Goal: Task Accomplishment & Management: Use online tool/utility

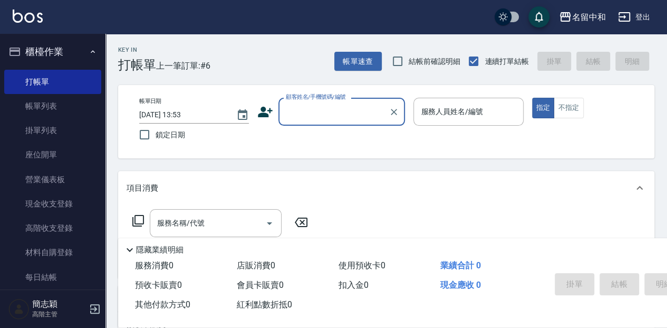
click at [339, 118] on input "顧客姓名/手機號碼/編號" at bounding box center [333, 111] width 101 height 18
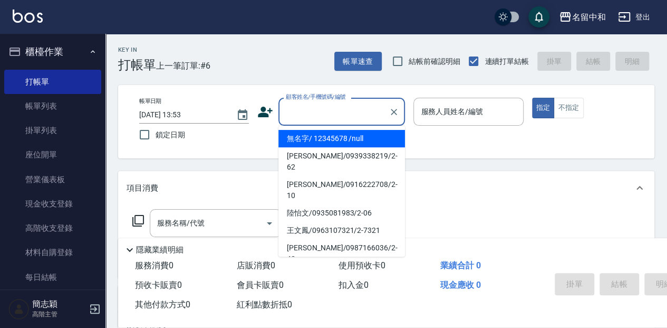
click at [337, 141] on li "無名字/ 12345678 /null" at bounding box center [342, 138] width 127 height 17
type input "無名字/ 12345678 /null"
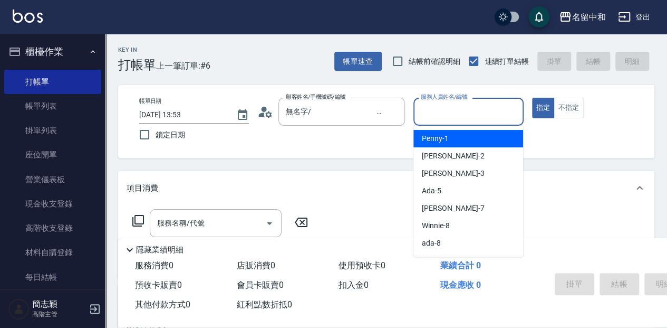
click at [474, 105] on input "服務人員姓名/編號" at bounding box center [468, 111] width 100 height 18
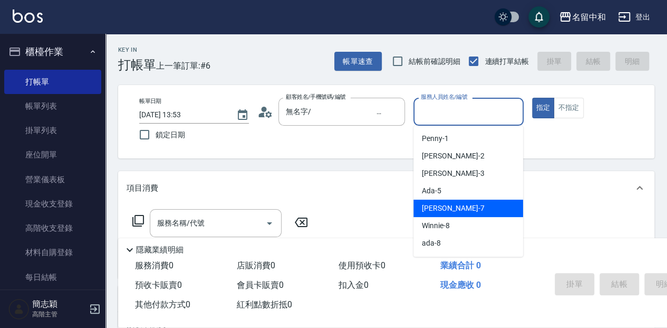
click at [457, 208] on div "[PERSON_NAME] -7" at bounding box center [469, 207] width 110 height 17
type input "[PERSON_NAME]-7"
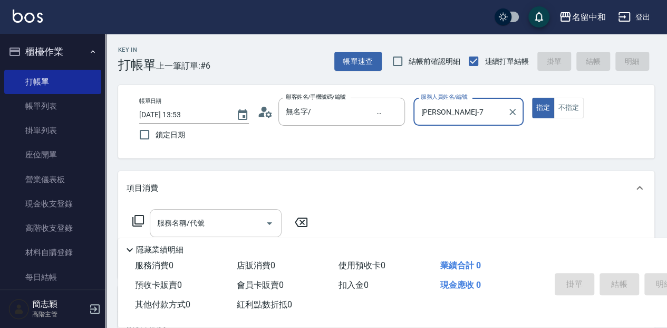
click at [206, 224] on input "服務名稱/代號" at bounding box center [208, 223] width 107 height 18
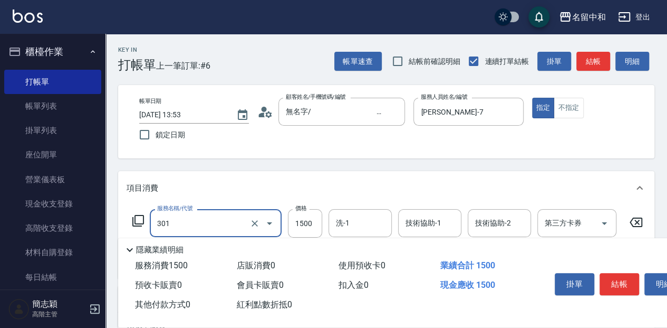
type input "燙髮(1500](301)"
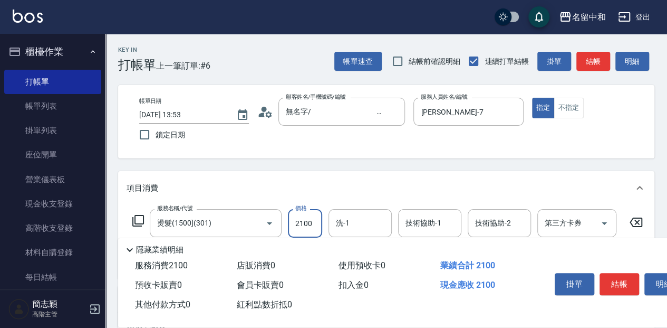
type input "2100"
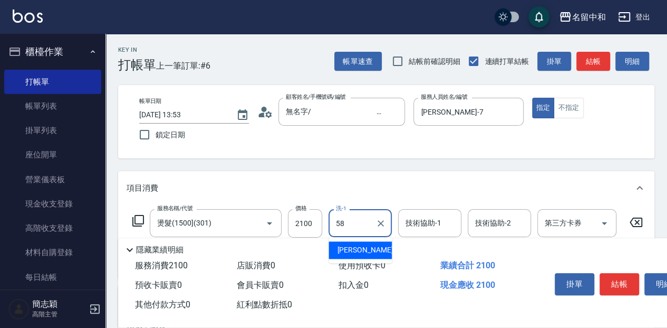
type input "[PERSON_NAME]-58"
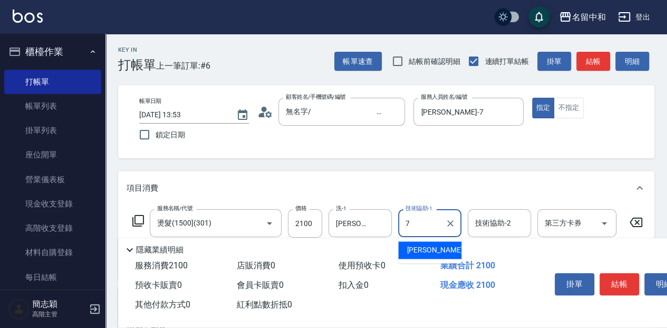
type input "[PERSON_NAME]-7"
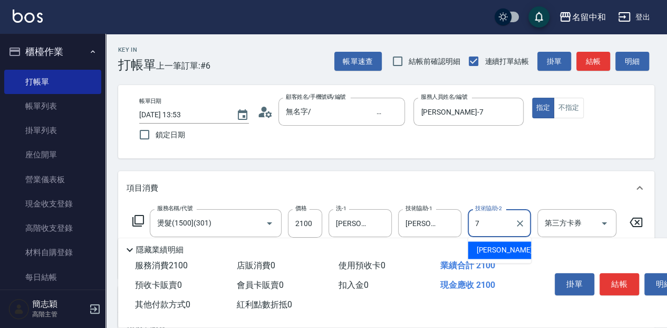
type input "[PERSON_NAME]-7"
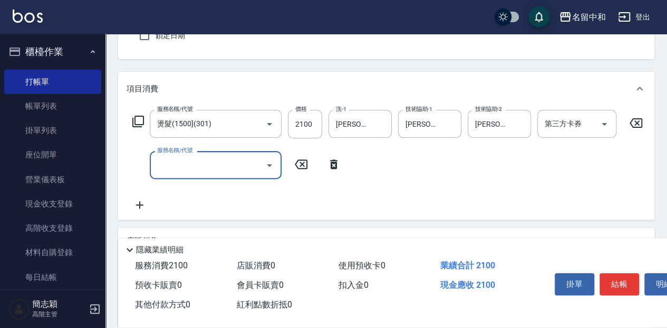
scroll to position [106, 0]
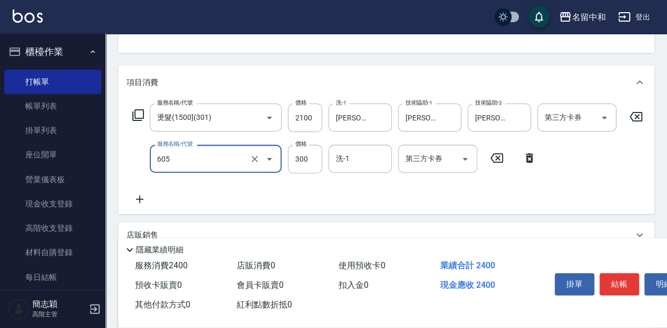
type input "燙前護(300)(605)"
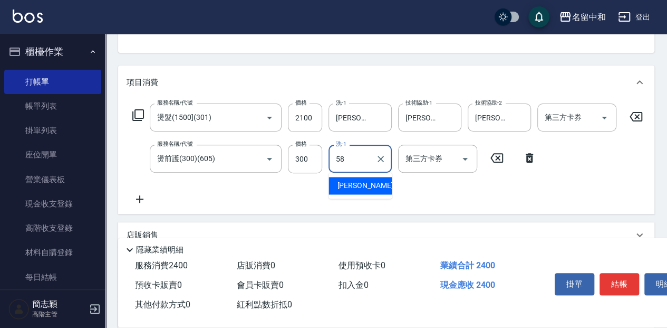
type input "[PERSON_NAME]-58"
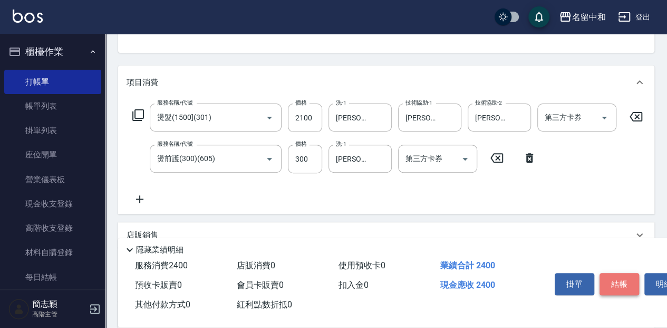
click at [616, 279] on button "結帳" at bounding box center [620, 284] width 40 height 22
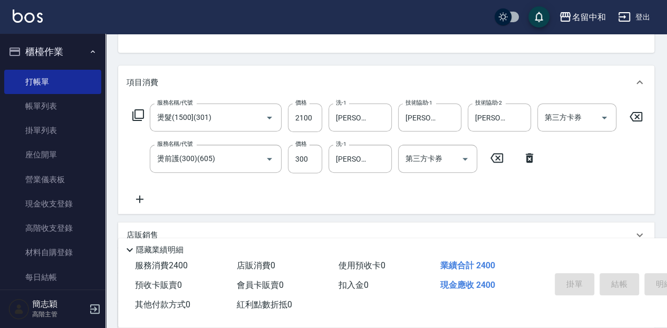
type input "[DATE] 15:04"
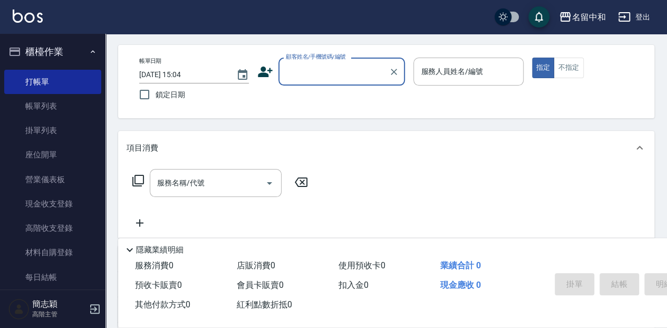
scroll to position [0, 0]
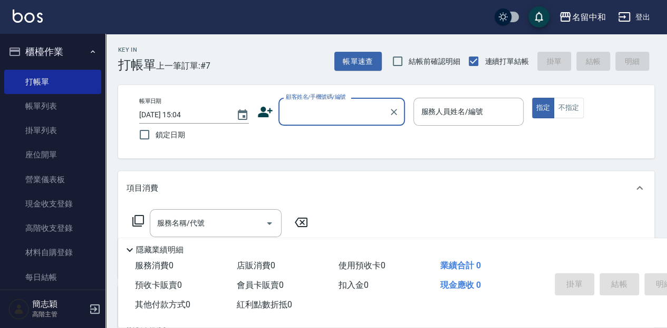
click at [312, 112] on input "顧客姓名/手機號碼/編號" at bounding box center [333, 111] width 101 height 18
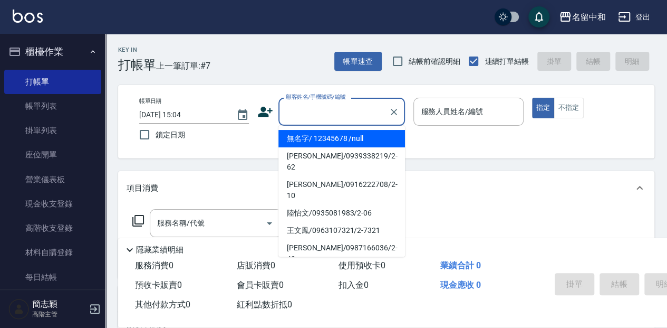
click at [322, 135] on li "無名字/ 12345678 /null" at bounding box center [342, 138] width 127 height 17
type input "無名字/ 12345678 /null"
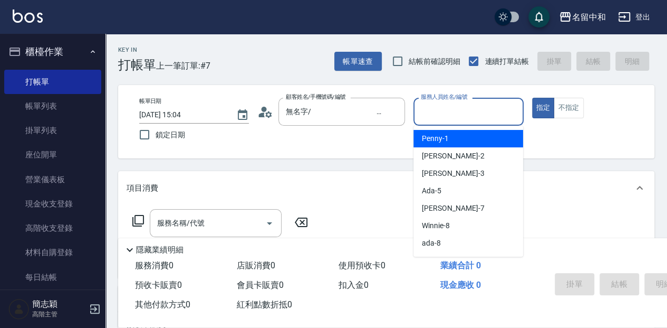
click at [418, 112] on input "服務人員姓名/編號" at bounding box center [468, 111] width 100 height 18
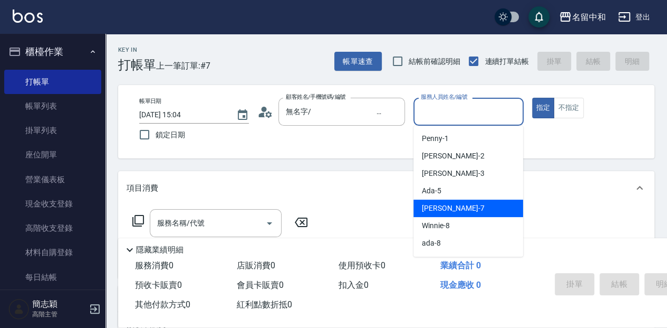
click at [417, 209] on div "[PERSON_NAME] -7" at bounding box center [469, 207] width 110 height 17
type input "[PERSON_NAME]-7"
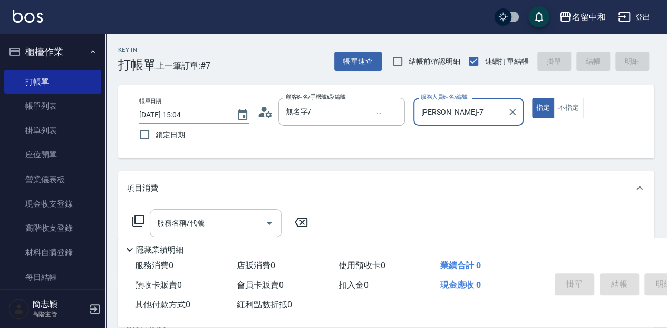
click at [236, 213] on div "服務名稱/代號" at bounding box center [216, 223] width 132 height 28
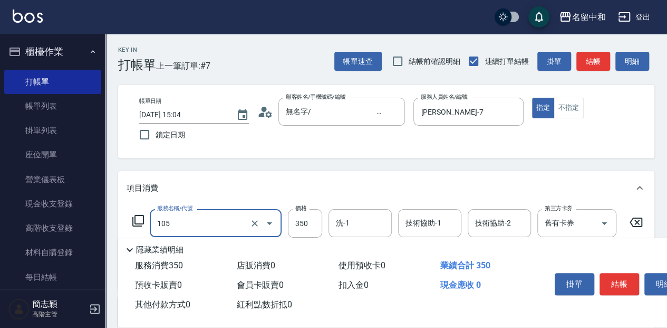
type input "新草本單次(105)"
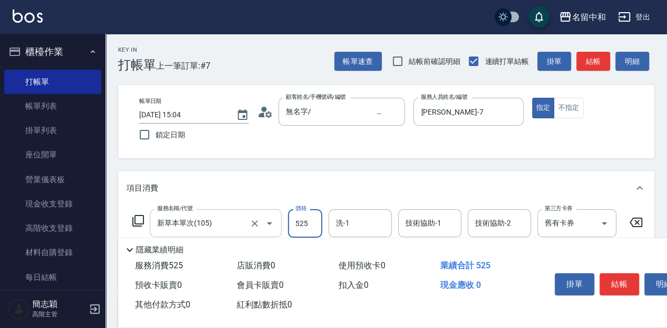
type input "525"
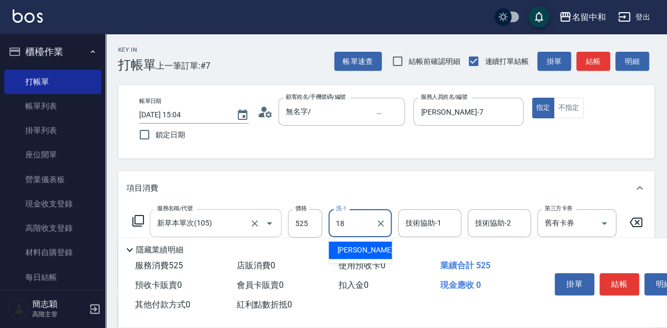
type input "[PERSON_NAME]-18"
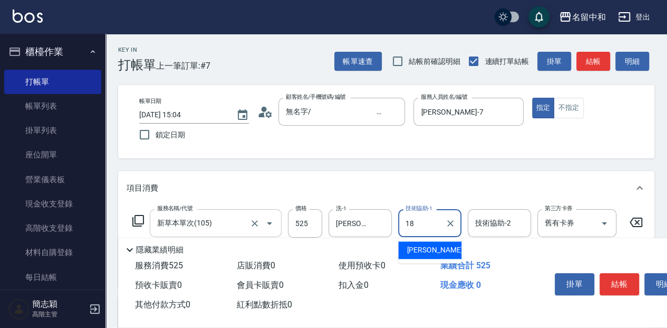
type input "[PERSON_NAME]-18"
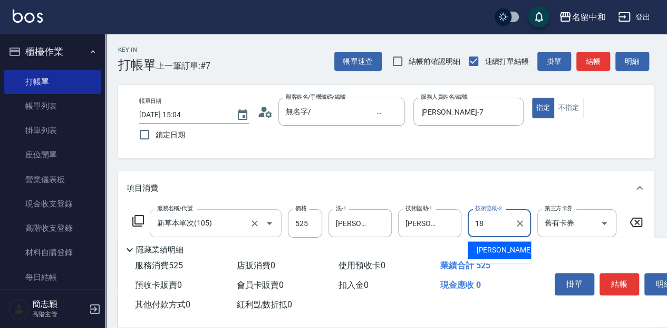
type input "[PERSON_NAME]-18"
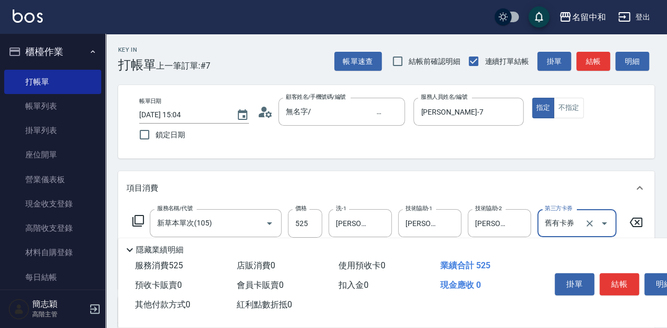
drag, startPoint x: 625, startPoint y: 273, endPoint x: 563, endPoint y: 268, distance: 62.5
click at [625, 273] on button "結帳" at bounding box center [620, 284] width 40 height 22
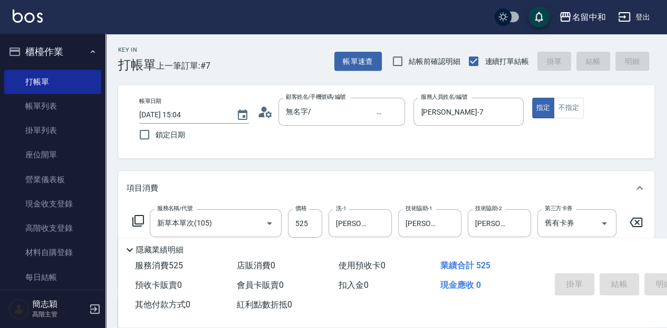
type input "[DATE] 15:05"
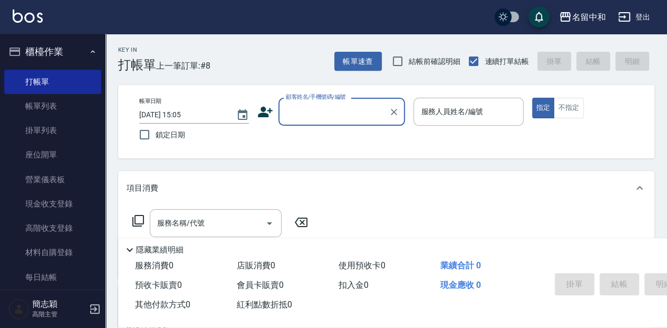
click at [247, 47] on div "Key In 打帳單 上一筆訂單:#8 帳單速查 結帳前確認明細 連續打單結帳 掛單 結帳 明細" at bounding box center [380, 53] width 549 height 39
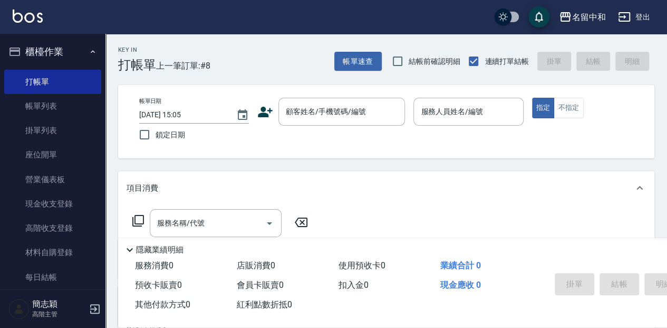
click at [80, 52] on button "櫃檯作業" at bounding box center [52, 51] width 97 height 27
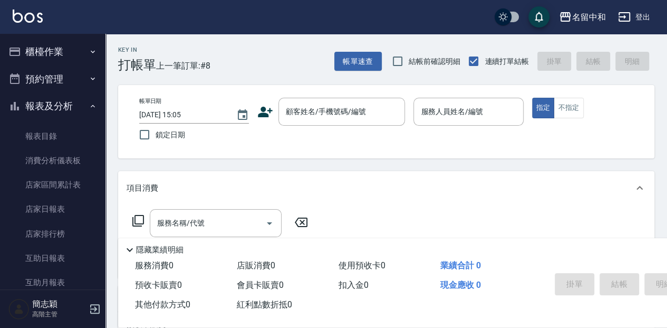
click at [61, 107] on button "報表及分析" at bounding box center [52, 105] width 97 height 27
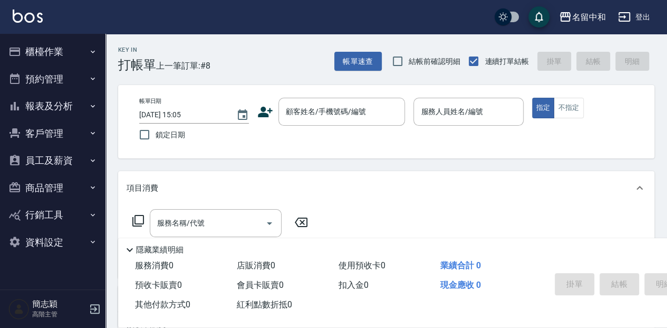
click at [62, 106] on button "報表及分析" at bounding box center [52, 105] width 97 height 27
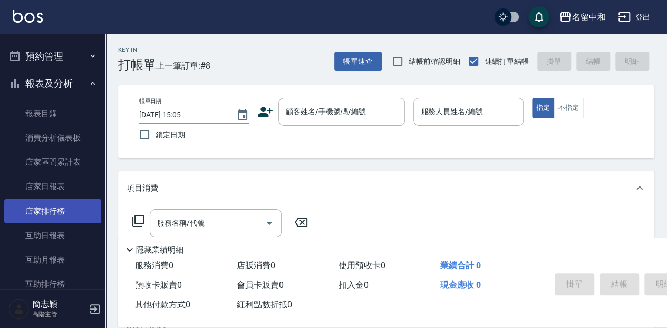
scroll to position [35, 0]
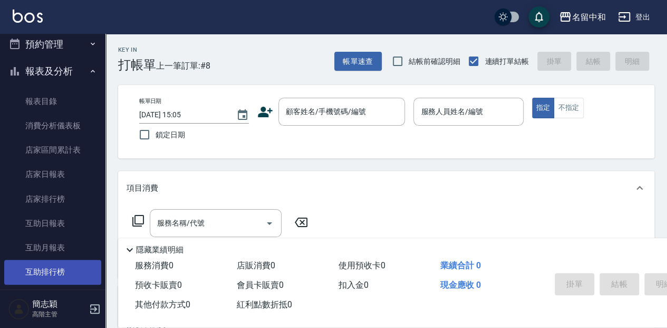
click at [84, 266] on link "互助排行榜" at bounding box center [52, 272] width 97 height 24
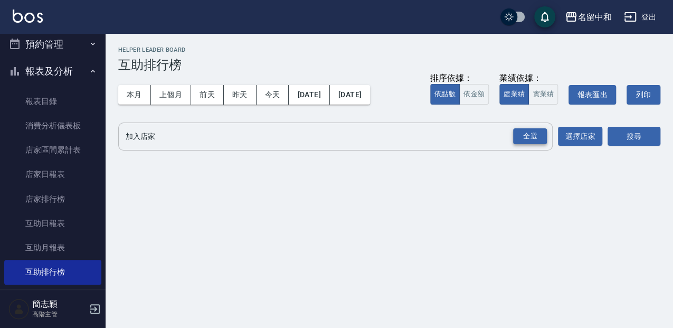
click at [528, 135] on div "全選" at bounding box center [530, 136] width 34 height 16
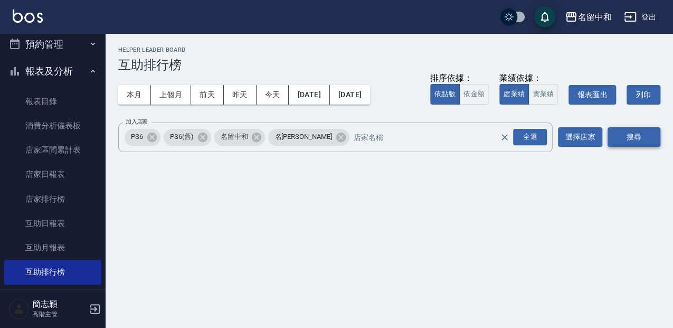
click at [644, 138] on button "搜尋" at bounding box center [633, 137] width 53 height 20
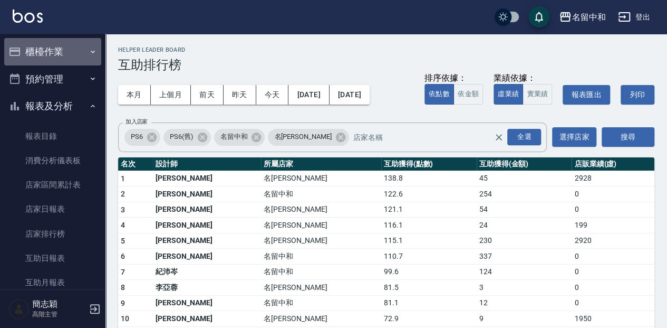
click at [64, 51] on button "櫃檯作業" at bounding box center [52, 51] width 97 height 27
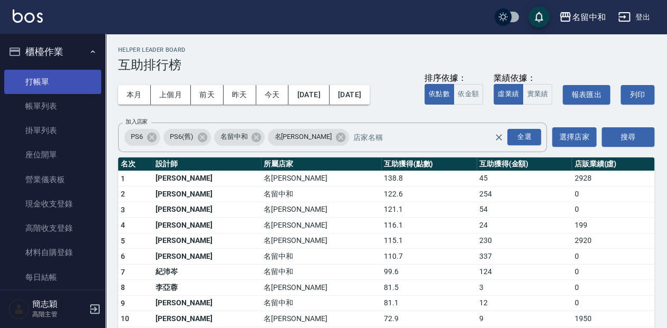
click at [77, 80] on link "打帳單" at bounding box center [52, 82] width 97 height 24
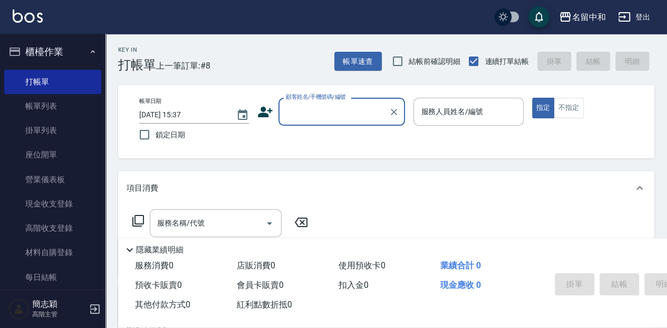
click at [306, 64] on div "Key In 打帳單 上一筆訂單:#8 帳單速查 結帳前確認明細 連續打單結帳 掛單 結帳 明細" at bounding box center [380, 53] width 549 height 39
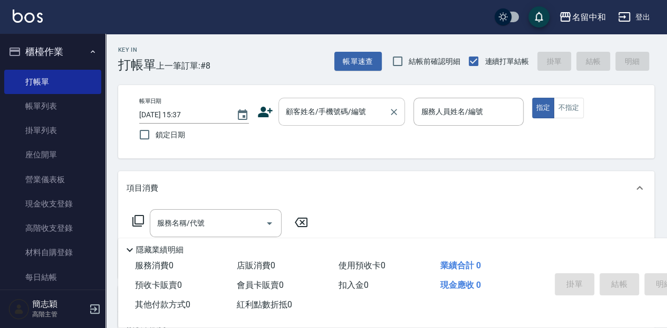
click at [346, 113] on input "顧客姓名/手機號碼/編號" at bounding box center [333, 111] width 101 height 18
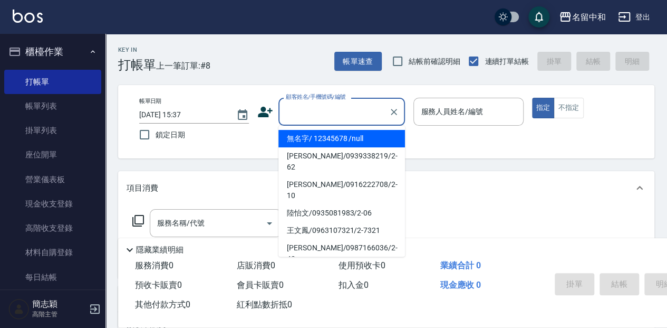
click at [352, 140] on li "無名字/ 12345678 /null" at bounding box center [342, 138] width 127 height 17
type input "無名字/ 12345678 /null"
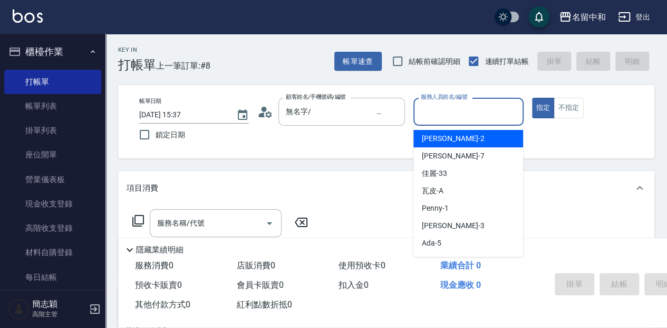
click at [442, 111] on input "服務人員姓名/編號" at bounding box center [468, 111] width 100 height 18
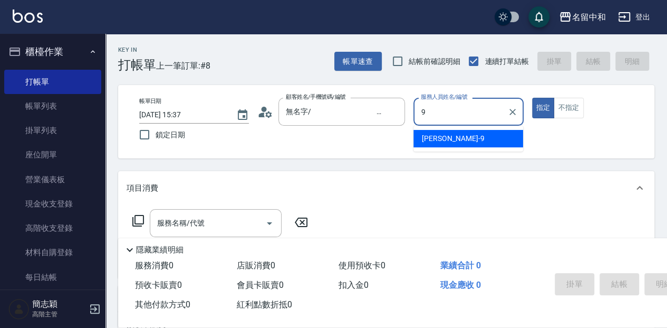
type input "[PERSON_NAME]-9"
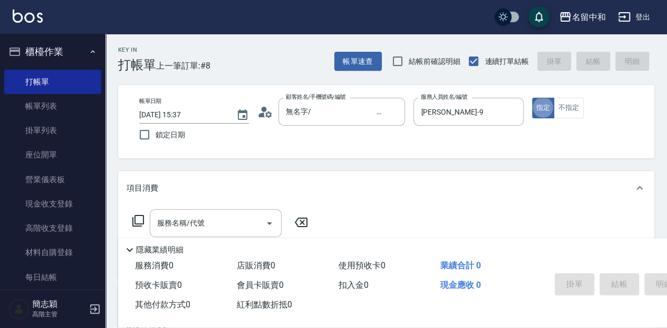
type button "true"
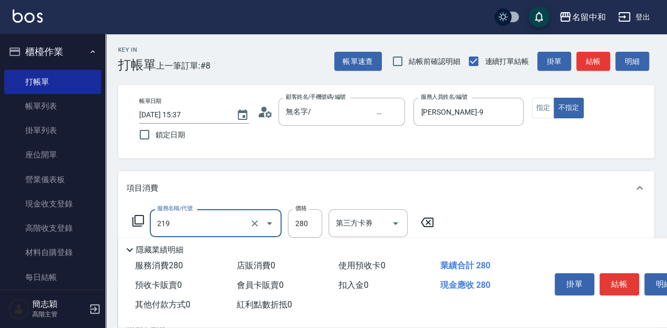
type input "洗髮280(219)"
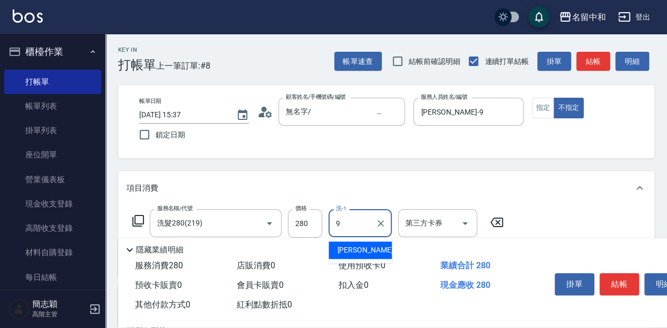
type input "[PERSON_NAME]-9"
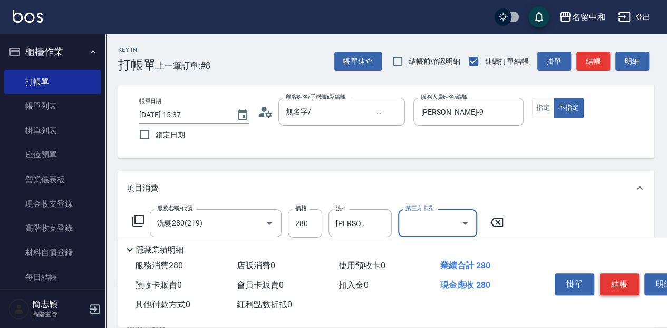
click at [620, 283] on button "結帳" at bounding box center [620, 284] width 40 height 22
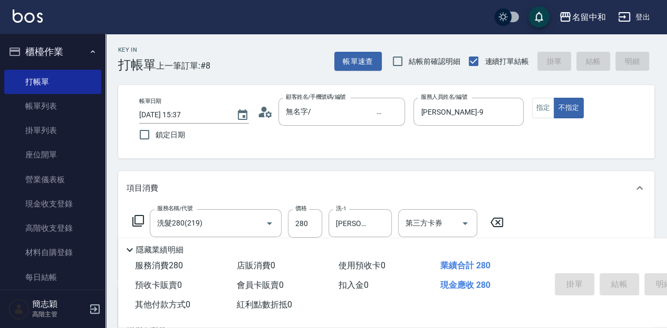
type input "[DATE] 15:39"
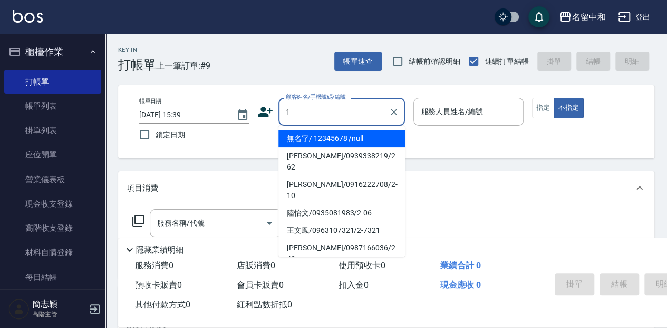
type input "無名字/ 12345678 /null"
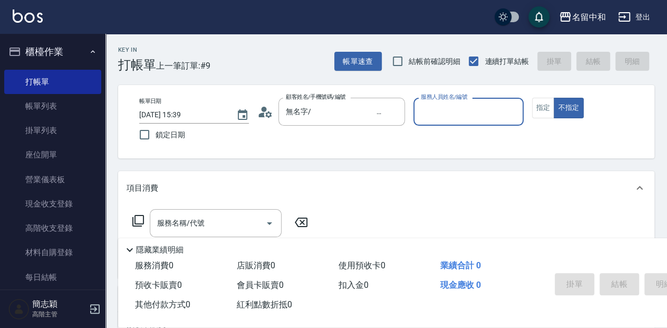
type input "2"
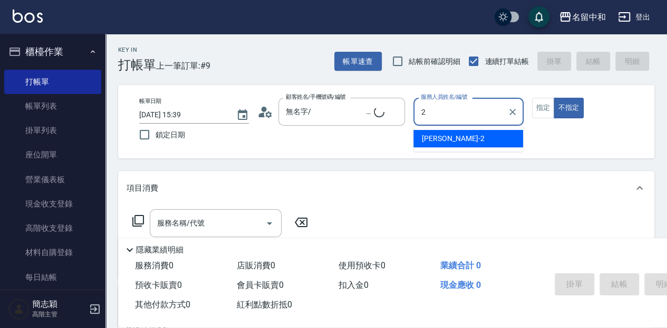
type input "無名字/1/null"
type input "[PERSON_NAME]-2"
type button "false"
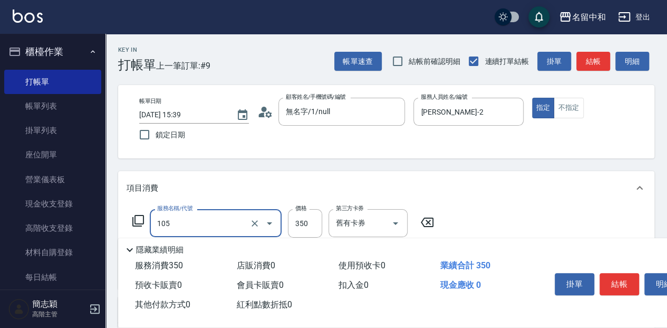
type input "新草本單次(105)"
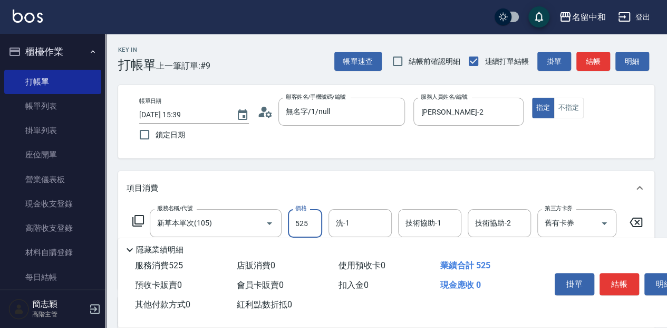
type input "525"
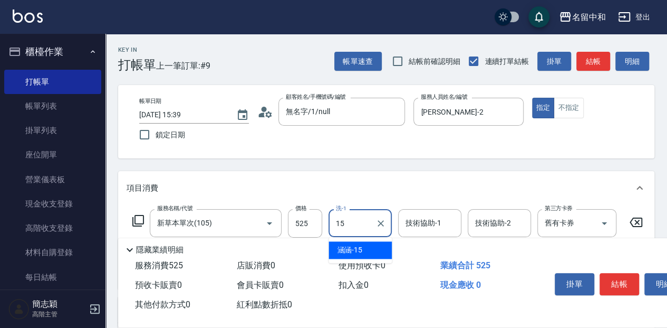
type input "涵涵-15"
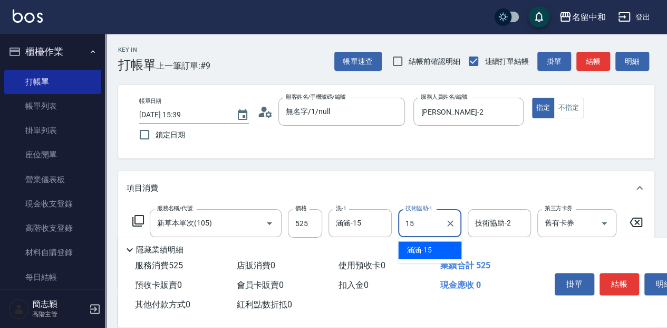
type input "涵涵-15"
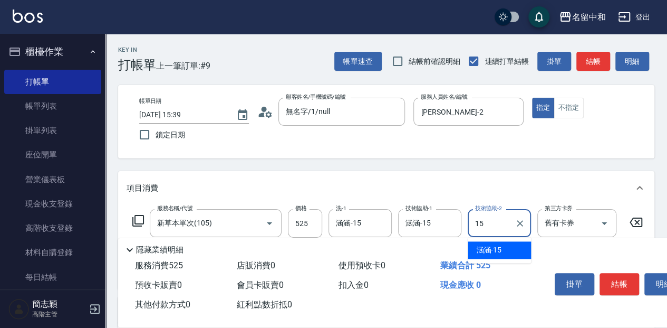
type input "涵涵-15"
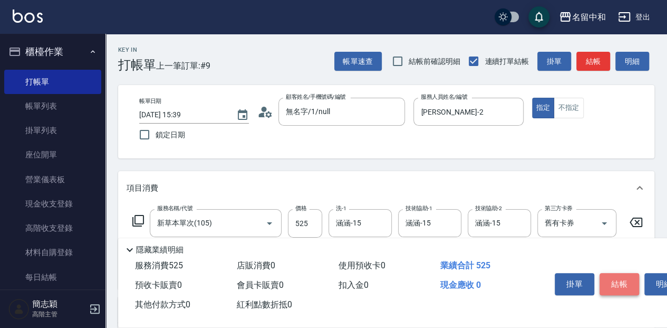
click at [621, 273] on button "結帳" at bounding box center [620, 284] width 40 height 22
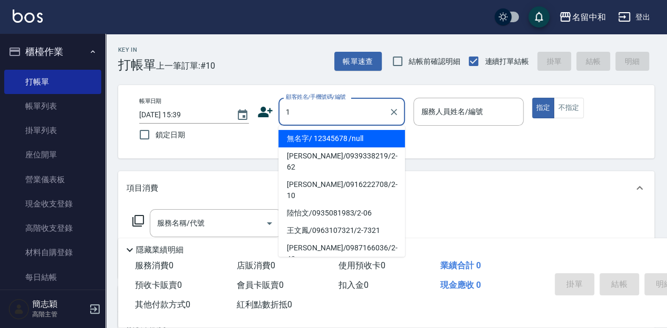
type input "無名字/ 12345678 /null"
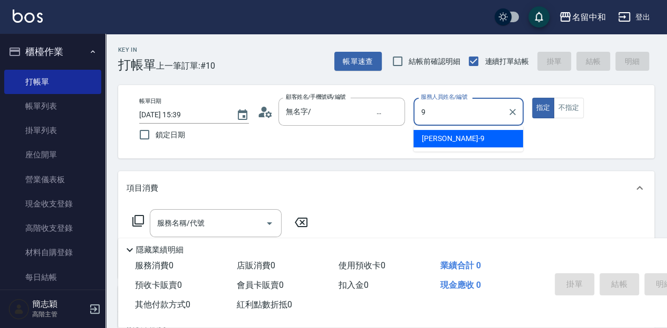
type input "[PERSON_NAME]-9"
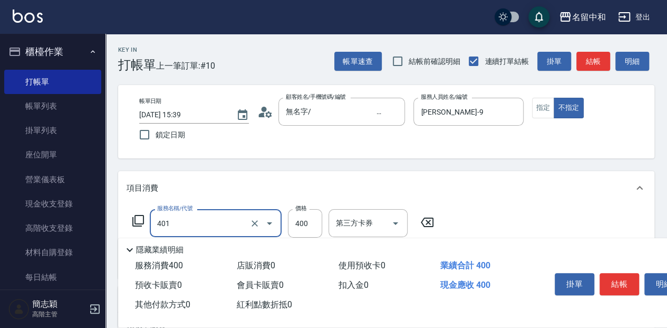
type input "剪髮(400)(401)"
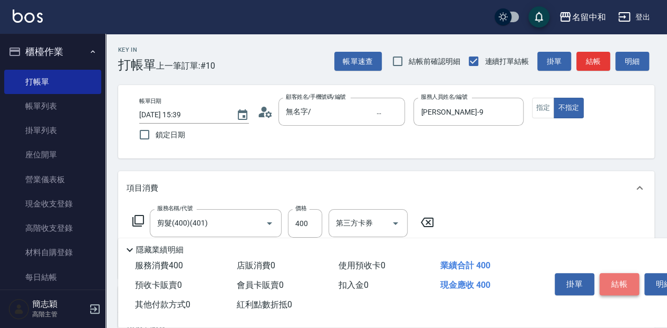
click at [624, 275] on button "結帳" at bounding box center [620, 284] width 40 height 22
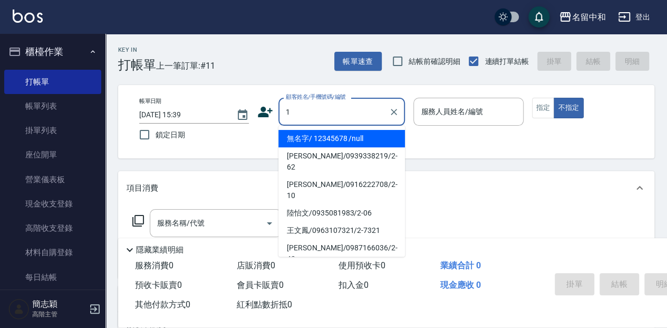
type input "無名字/ 12345678 /null"
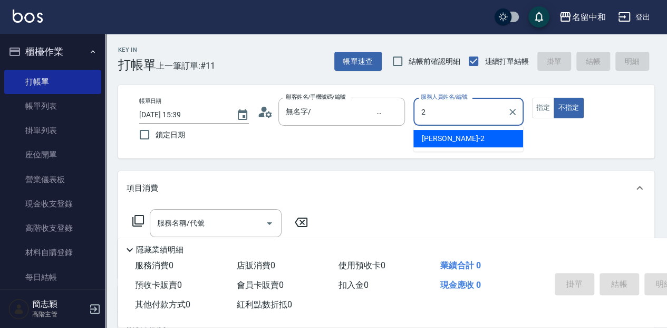
type input "[PERSON_NAME]-2"
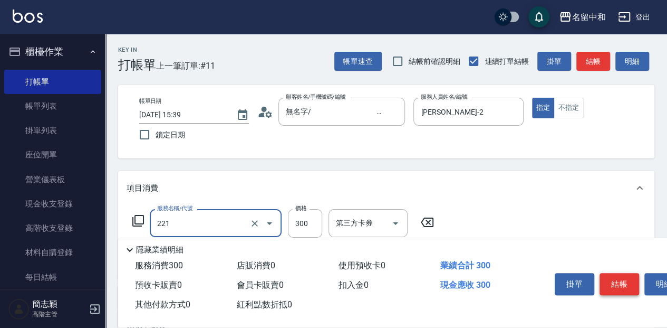
type input "洗髮300(221)"
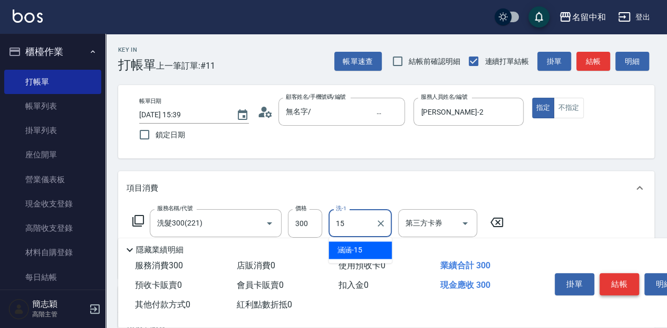
type input "涵涵-15"
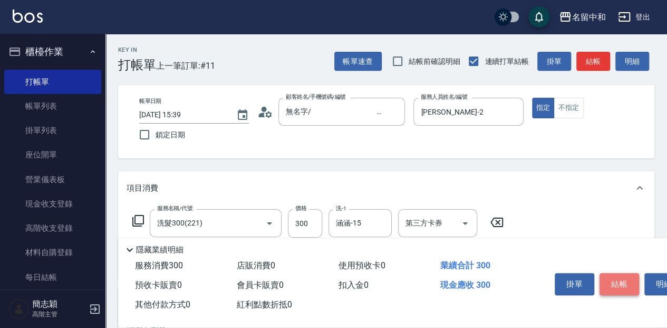
click at [624, 275] on button "結帳" at bounding box center [620, 284] width 40 height 22
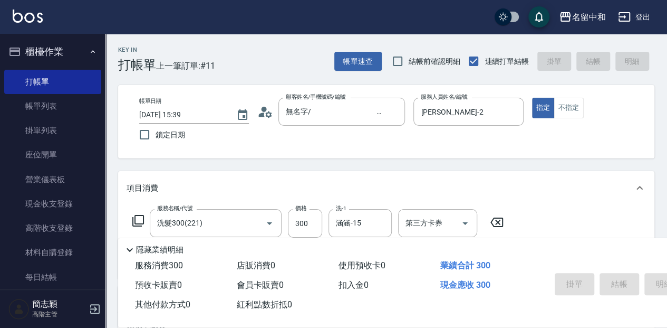
type input "[DATE] 15:40"
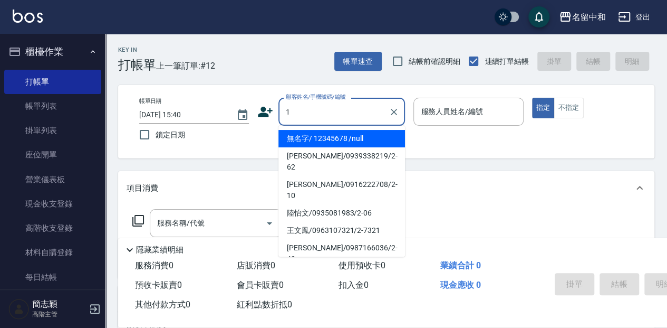
type input "無名字/ 12345678 /null"
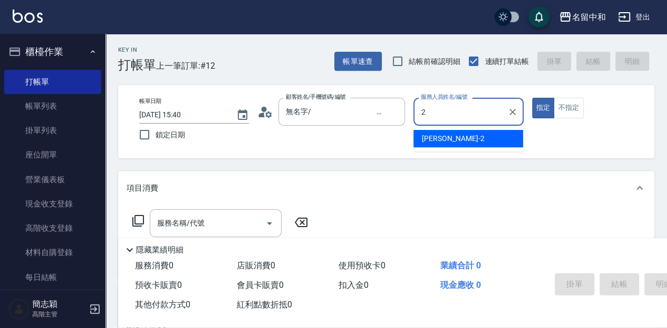
type input "[PERSON_NAME]-2"
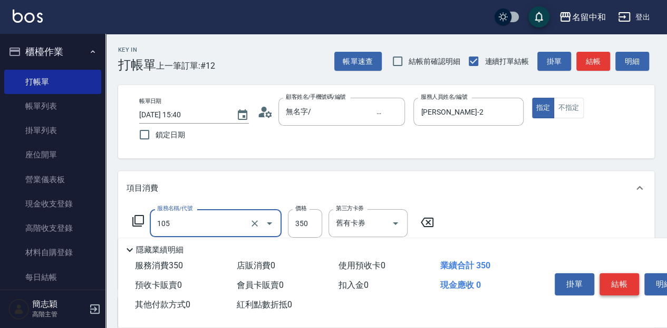
type input "新草本單次(105)"
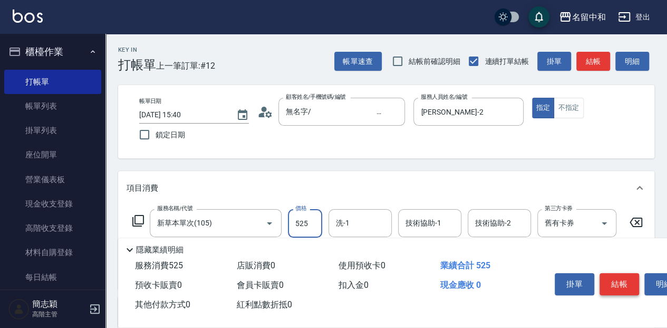
type input "525"
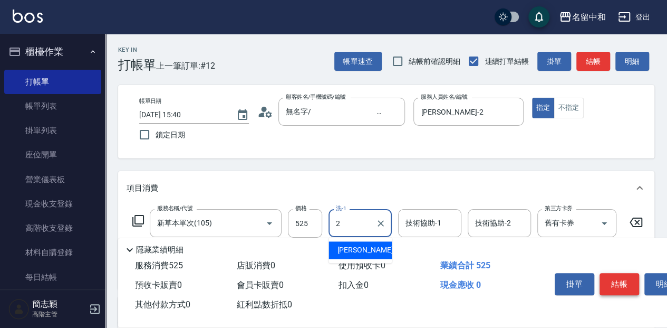
type input "[PERSON_NAME]-2"
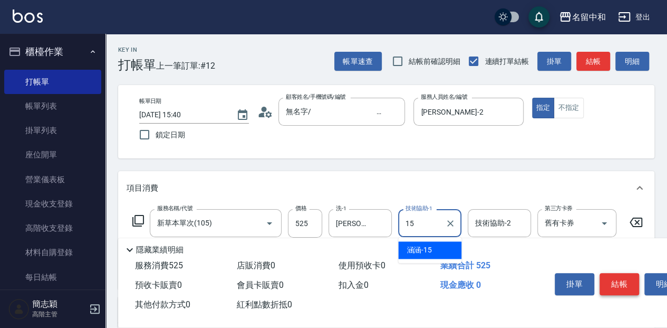
type input "涵涵-15"
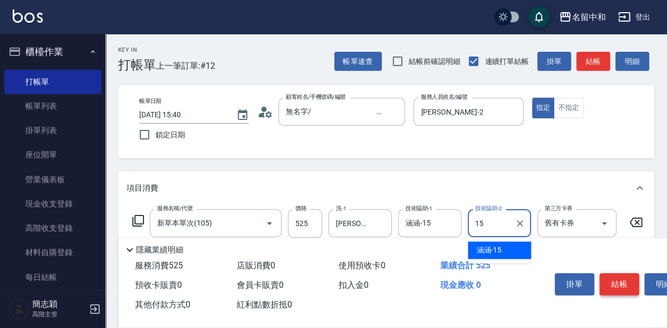
type input "涵涵-15"
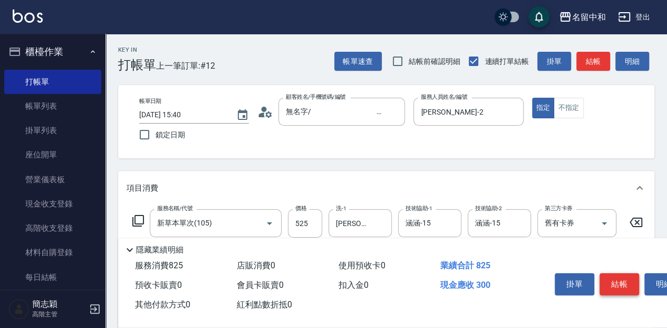
type input "自備護髮(601)"
type input "涵涵-15"
click at [624, 278] on button "結帳" at bounding box center [620, 284] width 40 height 22
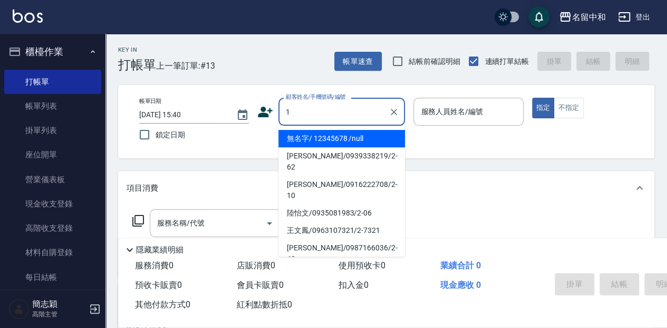
type input "無名字/ 12345678 /null"
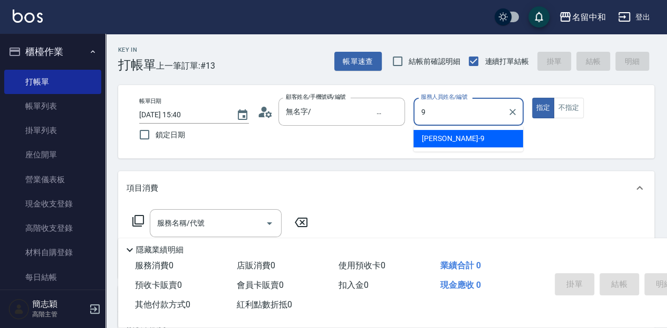
type input "[PERSON_NAME]-9"
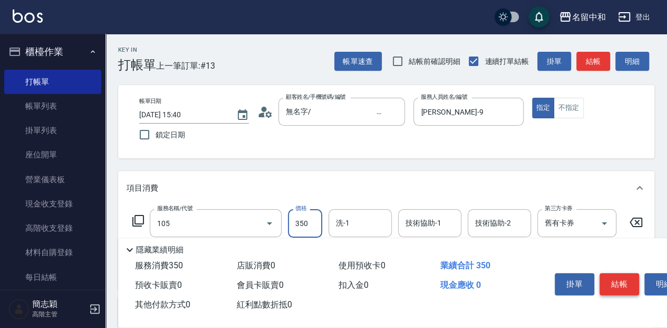
type input "新草本單次(105)"
type input "525"
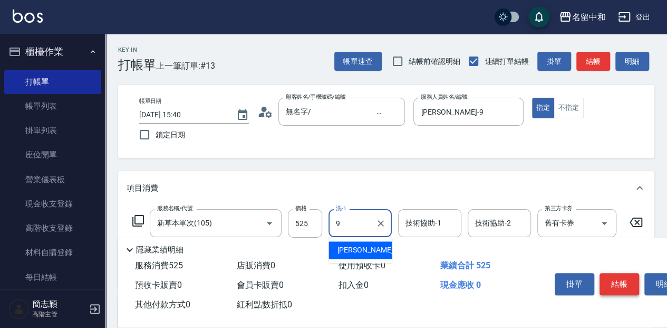
type input "[PERSON_NAME]-9"
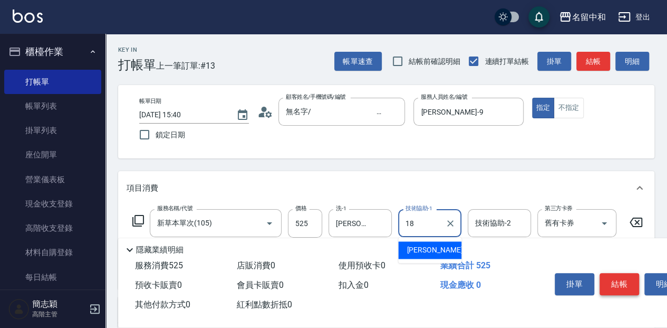
type input "[PERSON_NAME]-18"
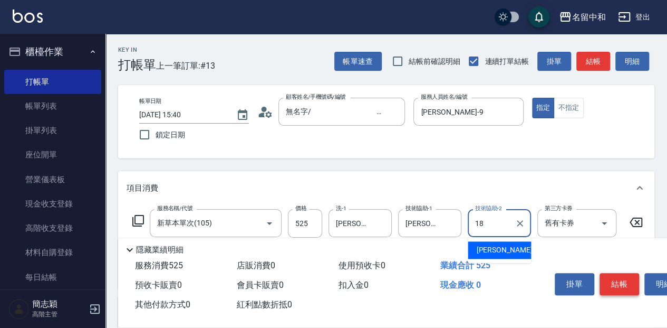
type input "[PERSON_NAME]-18"
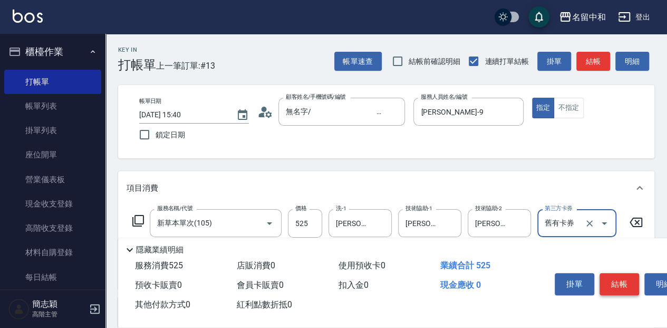
click at [624, 278] on button "結帳" at bounding box center [620, 284] width 40 height 22
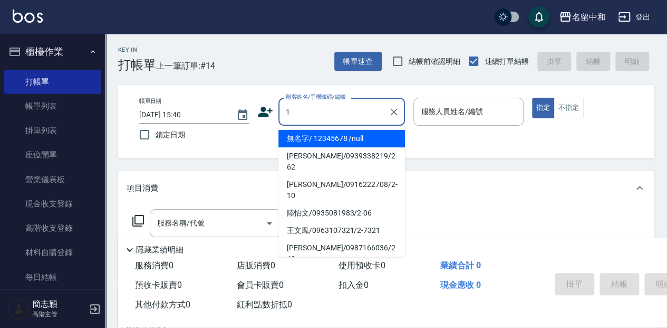
type input "無名字/ 12345678 /null"
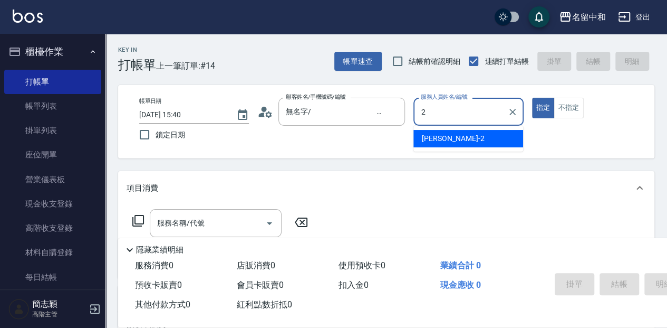
type input "[PERSON_NAME]-2"
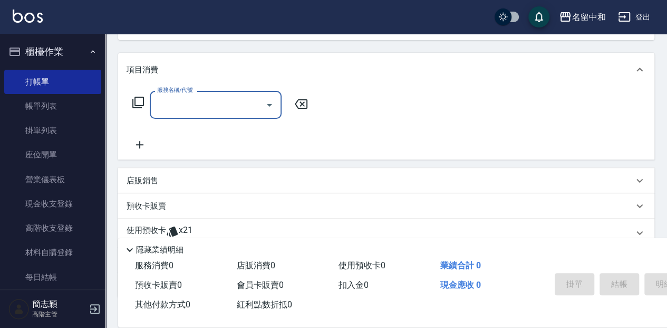
scroll to position [140, 0]
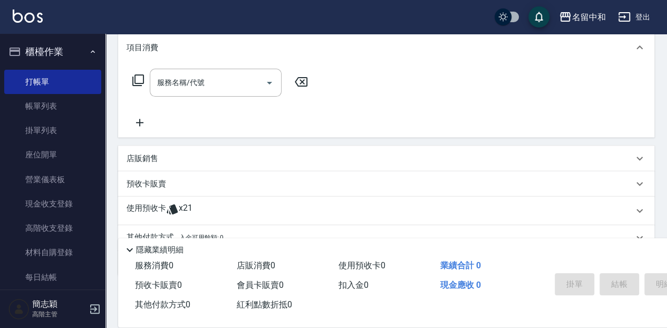
click at [196, 154] on div "店販銷售" at bounding box center [380, 158] width 507 height 11
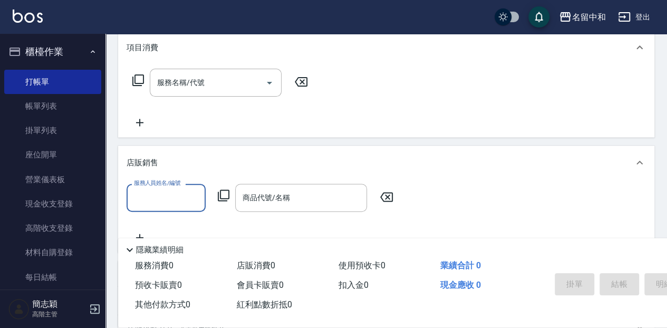
scroll to position [0, 0]
click at [177, 189] on input "服務人員姓名/編號" at bounding box center [166, 197] width 70 height 18
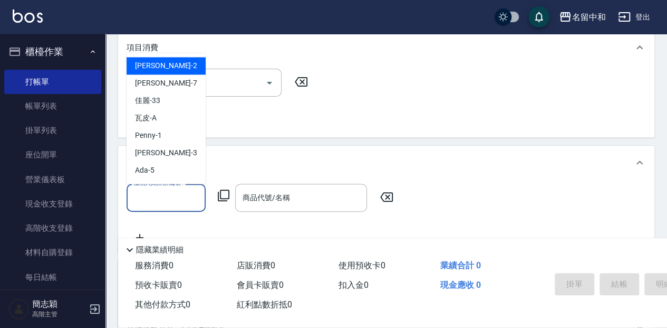
click at [173, 59] on div "[PERSON_NAME] -2" at bounding box center [166, 65] width 79 height 17
type input "[PERSON_NAME]-2"
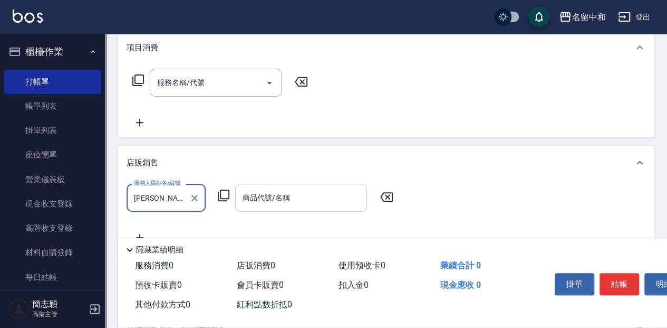
click at [283, 197] on input "商品代號/名稱" at bounding box center [301, 197] width 122 height 18
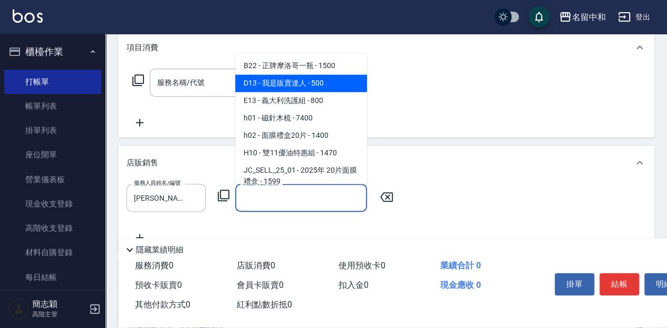
click at [312, 84] on span "D13 - 我是販賣達人 - 500" at bounding box center [301, 82] width 132 height 17
type input "我是販賣達人"
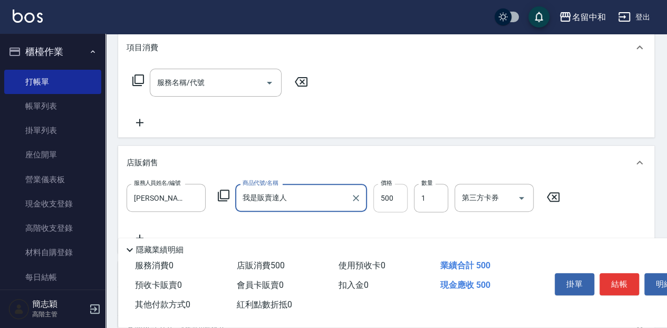
click at [391, 200] on input "500" at bounding box center [390, 198] width 34 height 28
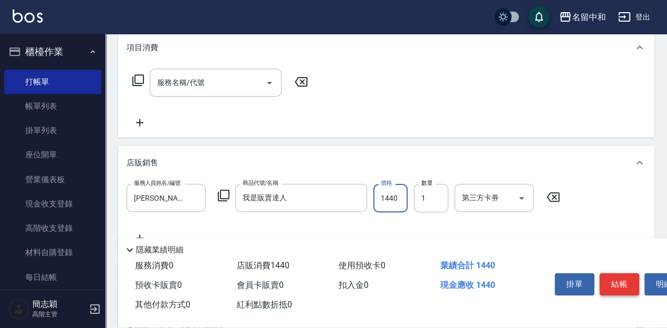
type input "1440"
click at [618, 279] on button "結帳" at bounding box center [620, 284] width 40 height 22
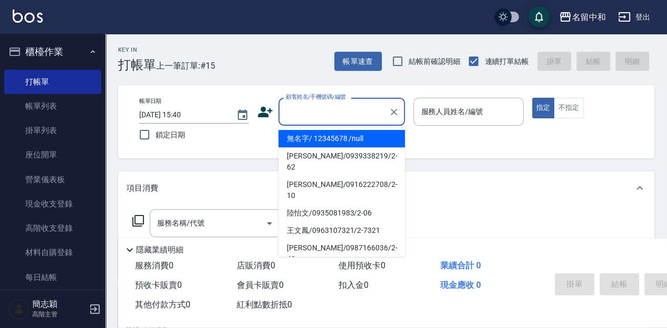
type input "無名字/ 12345678 /null"
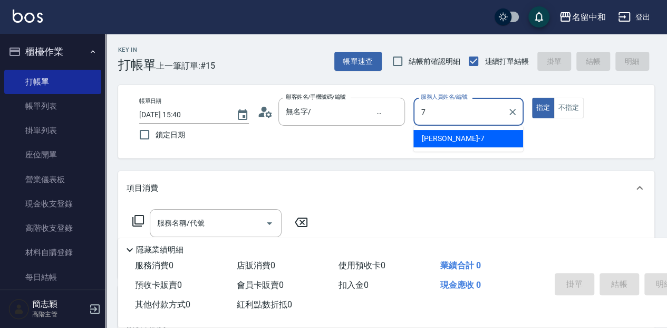
type input "[PERSON_NAME]-7"
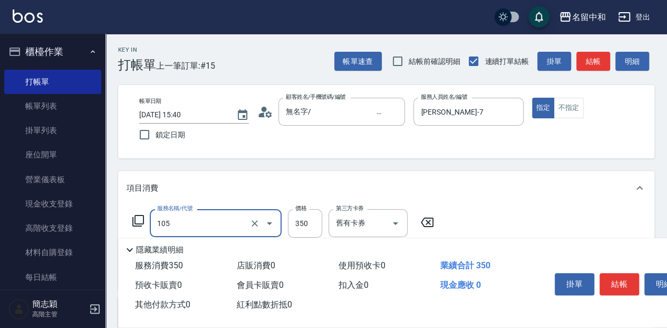
type input "新草本單次(105)"
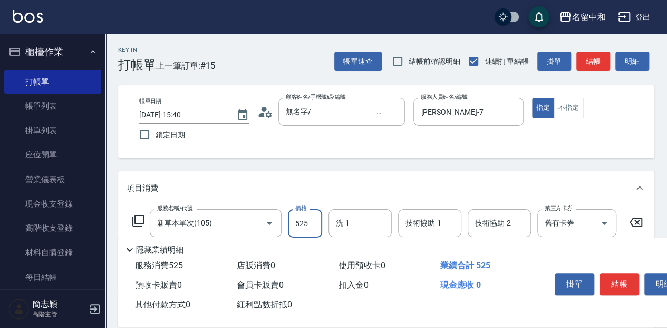
type input "525"
type input "[PERSON_NAME]-18"
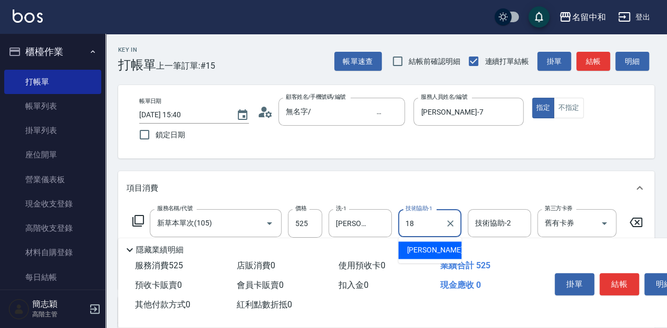
type input "[PERSON_NAME]-18"
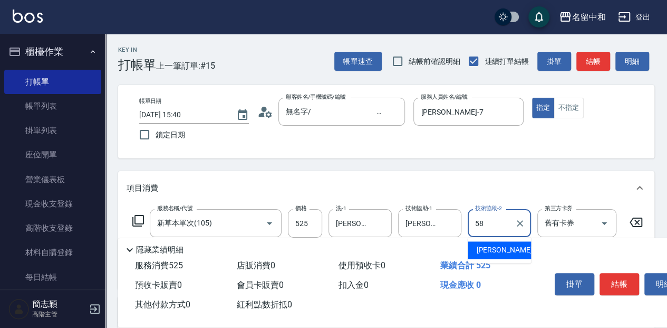
type input "[PERSON_NAME]-58"
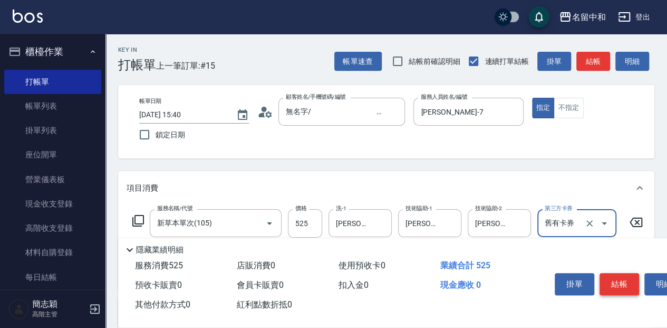
click at [631, 279] on button "結帳" at bounding box center [620, 284] width 40 height 22
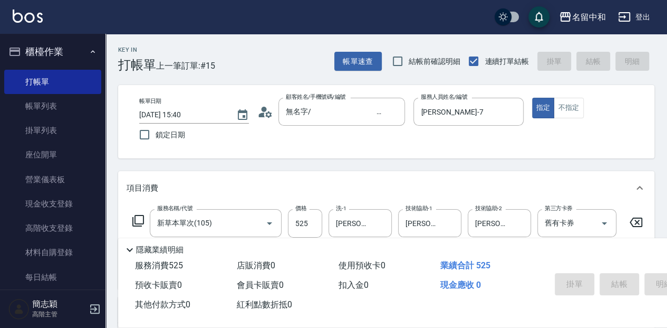
type input "[DATE] 16:09"
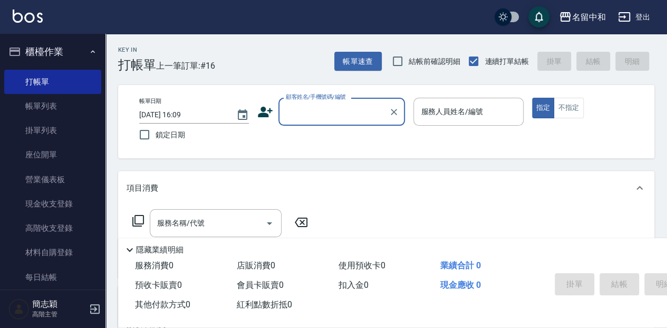
click at [336, 121] on div "顧客姓名/手機號碼/編號" at bounding box center [342, 112] width 127 height 28
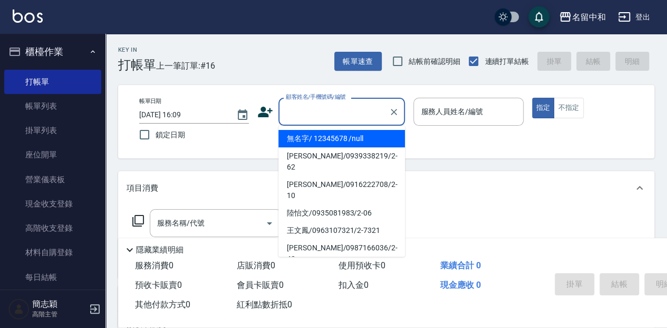
click at [343, 139] on li "無名字/ 12345678 /null" at bounding box center [342, 138] width 127 height 17
type input "無名字/ 12345678 /null"
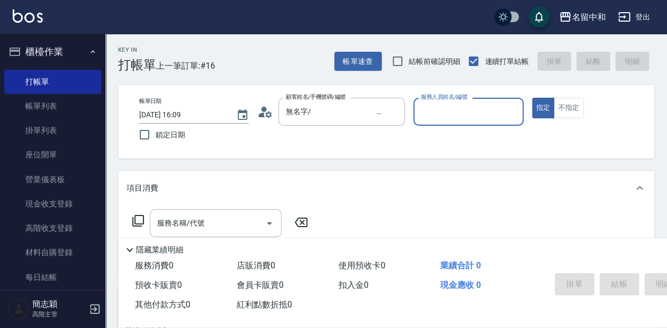
click at [453, 117] on input "服務人員姓名/編號" at bounding box center [468, 111] width 100 height 18
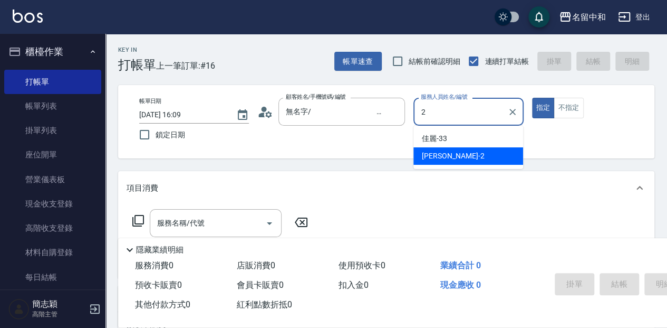
type input "[PERSON_NAME]-2"
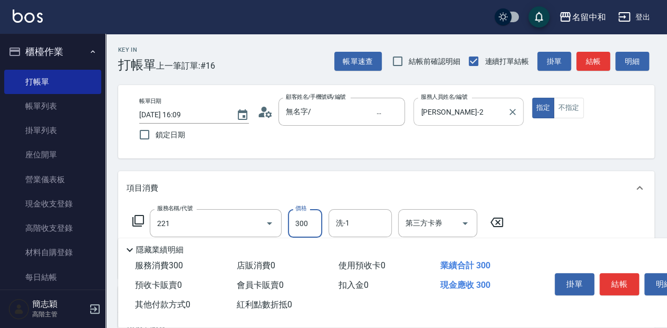
type input "洗髮300(221)"
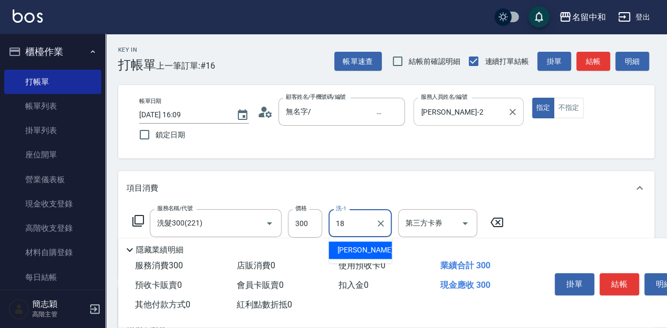
type input "[PERSON_NAME]-18"
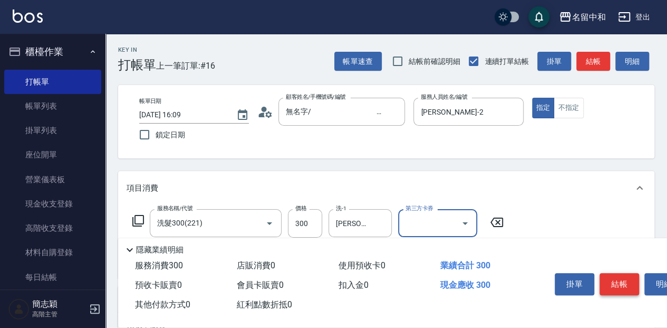
click at [615, 281] on button "結帳" at bounding box center [620, 284] width 40 height 22
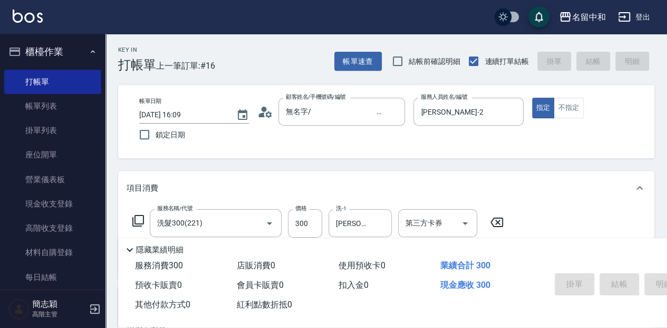
type input "[DATE] 16:34"
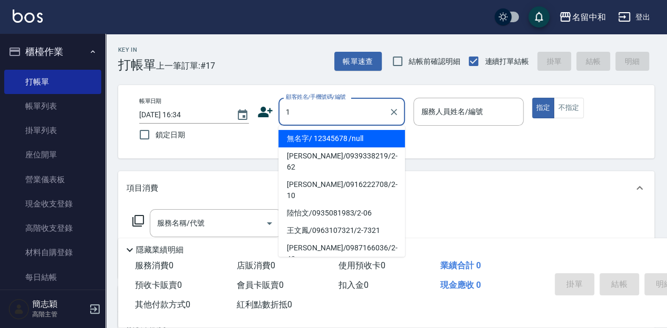
type input "無名字/ 12345678 /null"
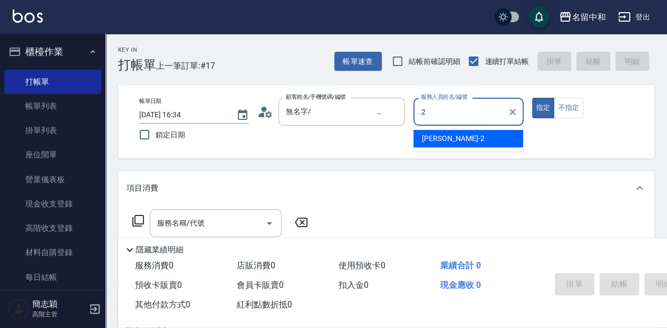
type input "[PERSON_NAME]-2"
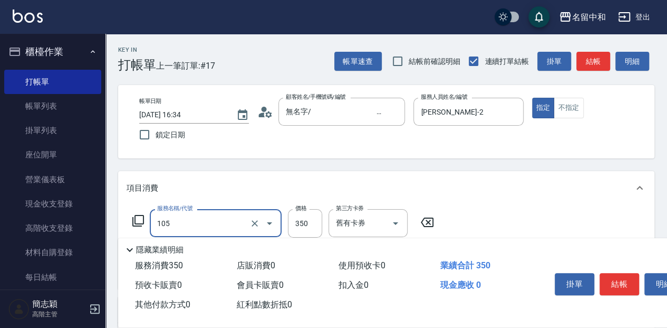
type input "新草本單次(105)"
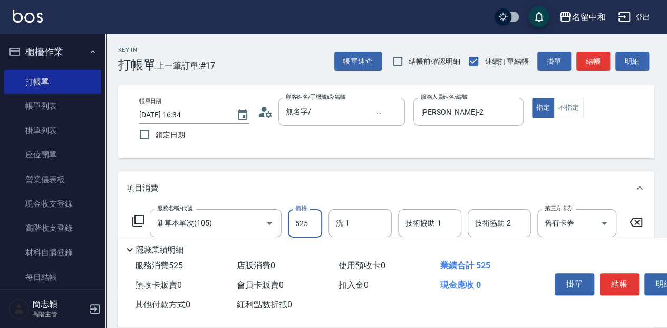
type input "525"
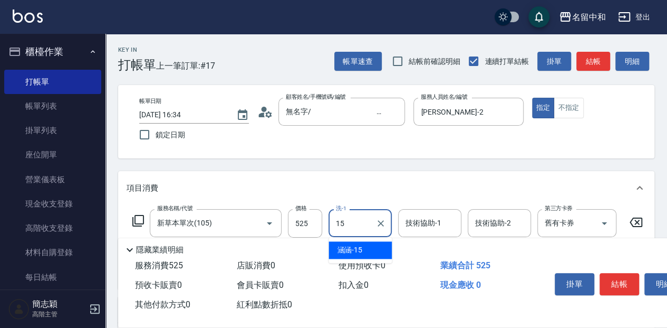
type input "涵涵-15"
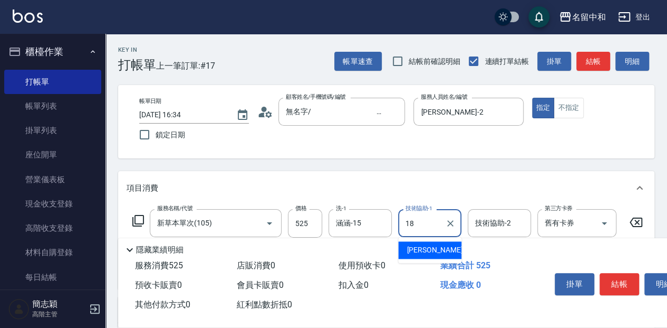
type input "[PERSON_NAME]-18"
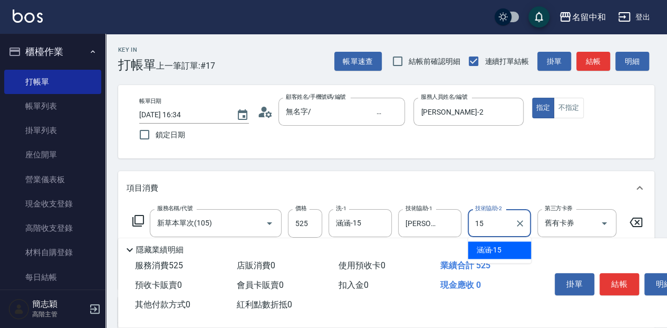
type input "涵涵-15"
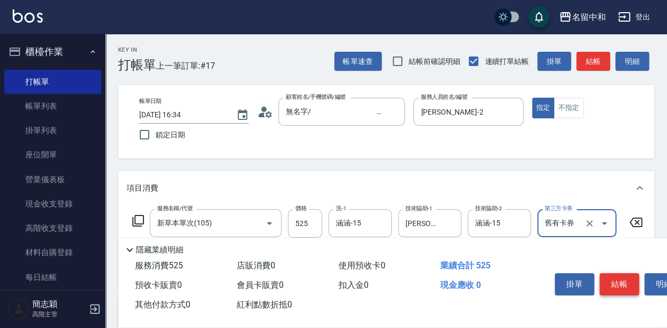
click at [614, 280] on button "結帳" at bounding box center [620, 284] width 40 height 22
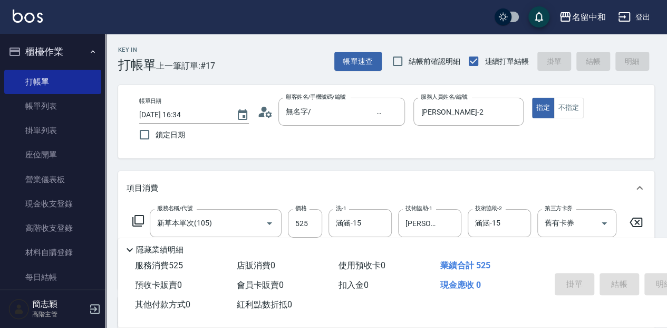
type input "[DATE] 16:35"
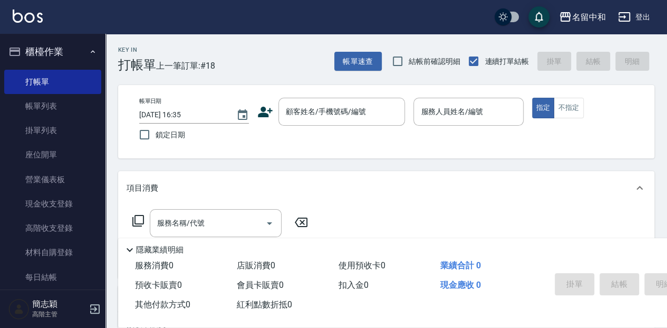
click at [249, 68] on div "Key In 打帳單 上一筆訂單:#18 帳單速查 結帳前確認明細 連續打單結帳 掛單 結帳 明細" at bounding box center [380, 53] width 549 height 39
click at [56, 53] on button "櫃檯作業" at bounding box center [52, 51] width 97 height 27
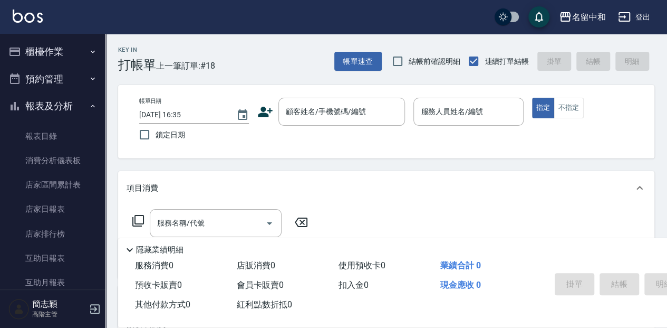
click at [72, 102] on button "報表及分析" at bounding box center [52, 105] width 97 height 27
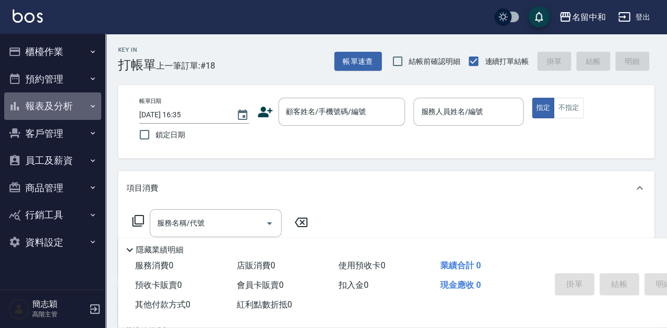
click at [72, 102] on button "報表及分析" at bounding box center [52, 105] width 97 height 27
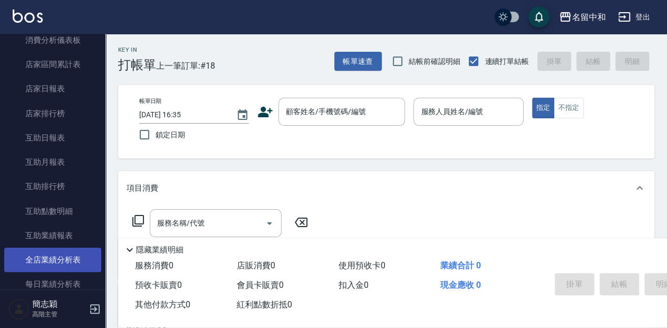
scroll to position [140, 0]
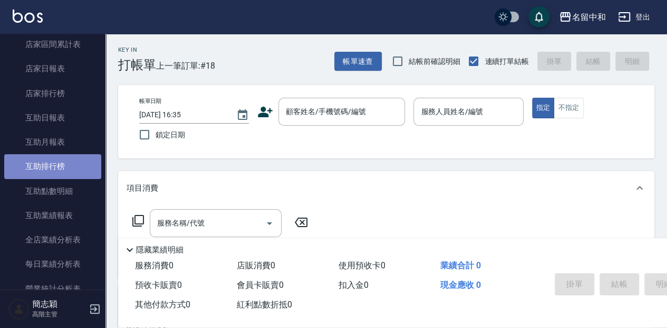
click at [85, 167] on link "互助排行榜" at bounding box center [52, 166] width 97 height 24
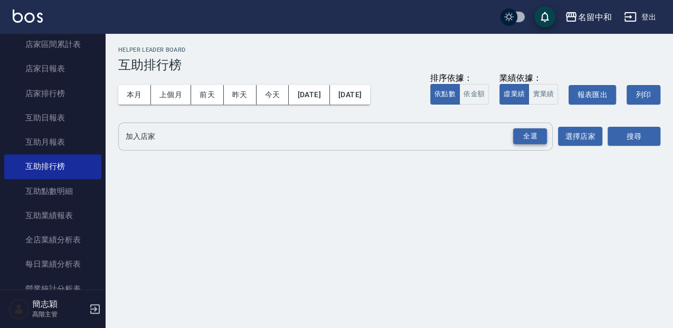
click at [532, 138] on div "全選" at bounding box center [530, 136] width 34 height 16
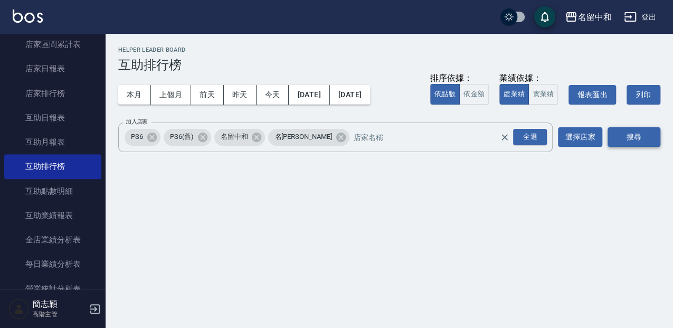
click at [638, 130] on button "搜尋" at bounding box center [633, 137] width 53 height 20
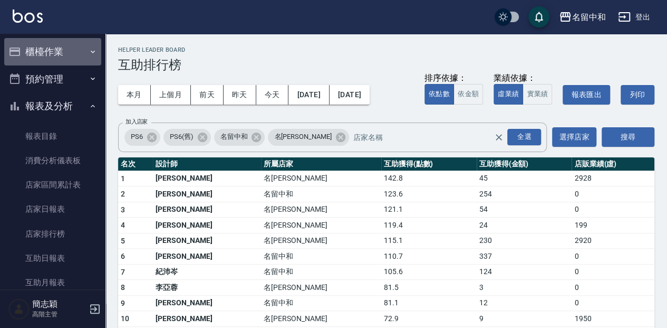
click at [93, 56] on button "櫃檯作業" at bounding box center [52, 51] width 97 height 27
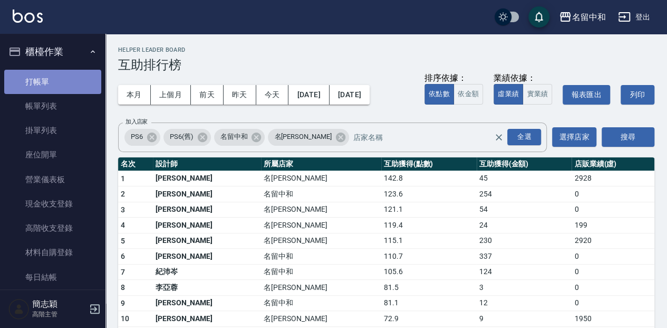
click at [71, 77] on link "打帳單" at bounding box center [52, 82] width 97 height 24
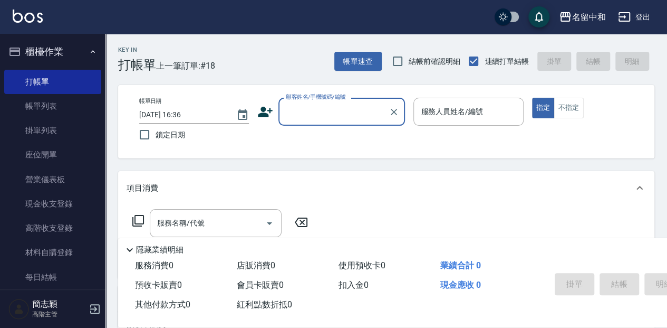
click at [310, 53] on div "Key In 打帳單 上一筆訂單:#18 帳單速查 結帳前確認明細 連續打單結帳 掛單 結帳 明細" at bounding box center [380, 53] width 549 height 39
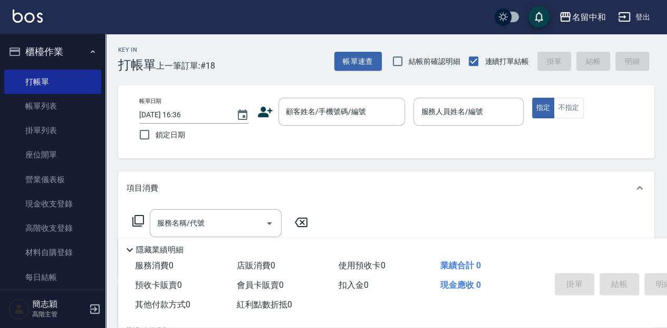
click at [33, 48] on button "櫃檯作業" at bounding box center [52, 51] width 97 height 27
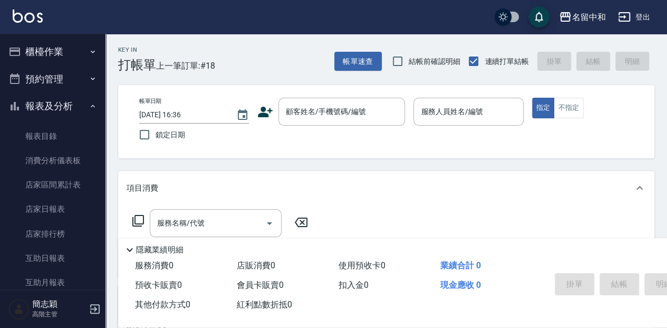
click at [74, 102] on button "報表及分析" at bounding box center [52, 105] width 97 height 27
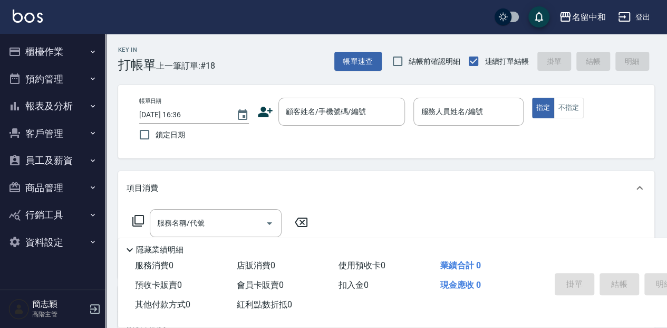
click at [79, 52] on button "櫃檯作業" at bounding box center [52, 51] width 97 height 27
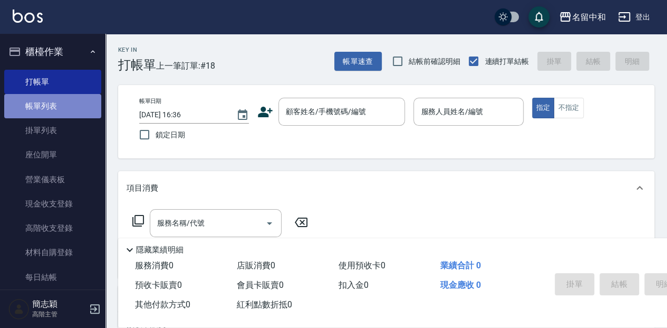
click at [72, 106] on link "帳單列表" at bounding box center [52, 106] width 97 height 24
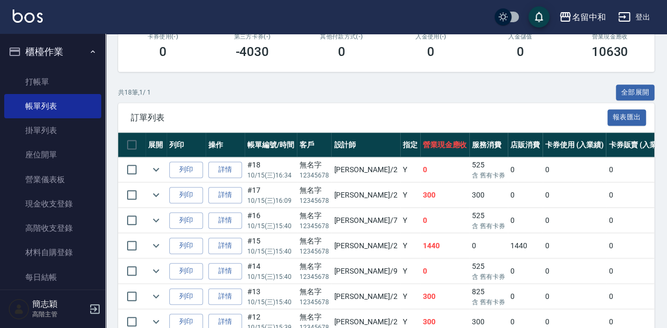
scroll to position [211, 0]
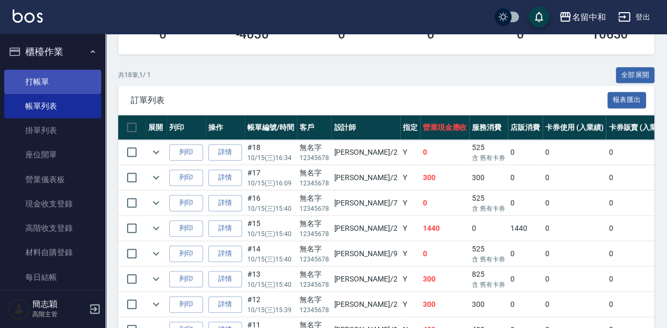
click at [74, 87] on link "打帳單" at bounding box center [52, 82] width 97 height 24
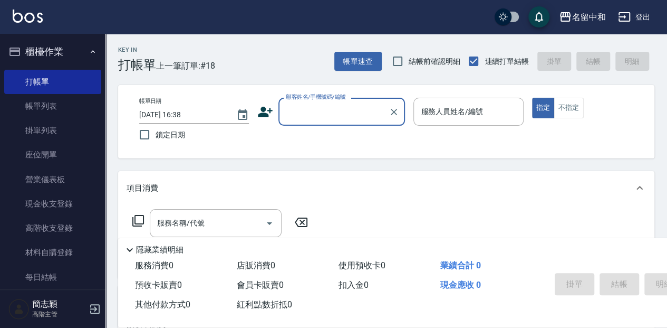
click at [234, 71] on div "Key In 打帳單 上一筆訂單:#18 帳單速查 結帳前確認明細 連續打單結帳 掛單 結帳 明細" at bounding box center [380, 53] width 549 height 39
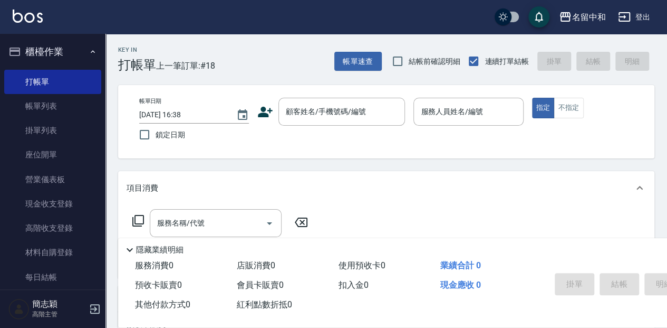
click at [260, 78] on div "Key In 打帳單 上一筆訂單:#18 帳單速查 結帳前確認明細 連續打單結帳 掛單 結帳 明細 帳單日期 [DATE] 16:38 鎖定日期 顧客姓名/手…" at bounding box center [387, 273] width 562 height 479
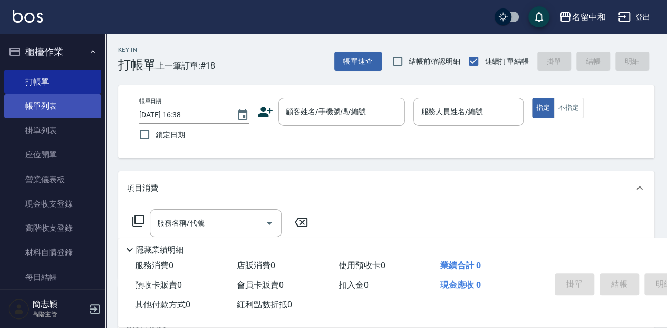
drag, startPoint x: 78, startPoint y: 96, endPoint x: 90, endPoint y: 102, distance: 13.7
click at [78, 96] on link "帳單列表" at bounding box center [52, 106] width 97 height 24
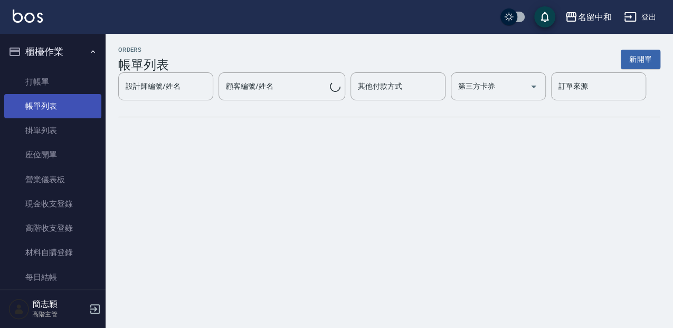
click at [90, 102] on link "帳單列表" at bounding box center [52, 106] width 97 height 24
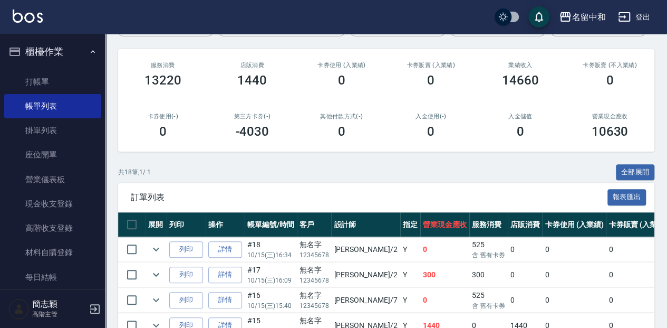
scroll to position [97, 0]
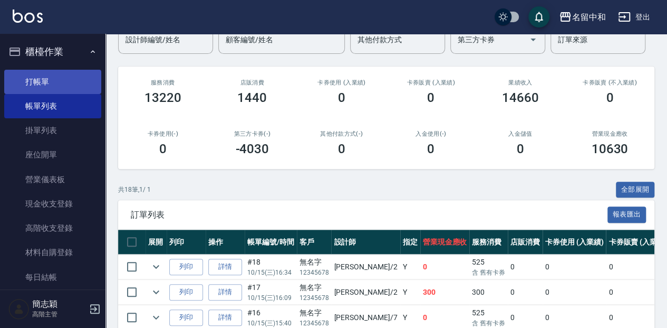
click at [54, 83] on link "打帳單" at bounding box center [52, 82] width 97 height 24
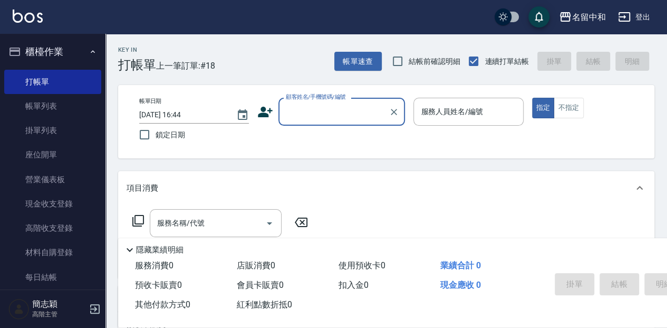
click at [250, 71] on div "Key In 打帳單 上一筆訂單:#18 帳單速查 結帳前確認明細 連續打單結帳 掛單 結帳 明細" at bounding box center [380, 53] width 549 height 39
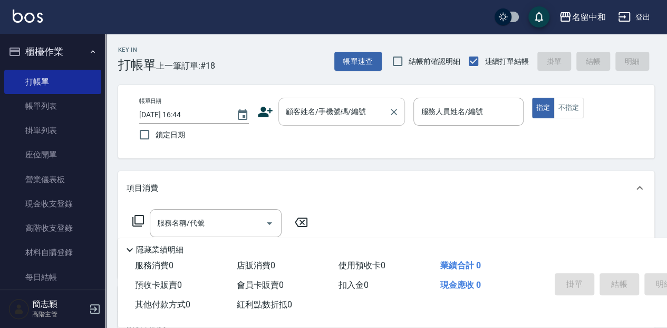
click at [313, 114] on input "顧客姓名/手機號碼/編號" at bounding box center [333, 111] width 101 height 18
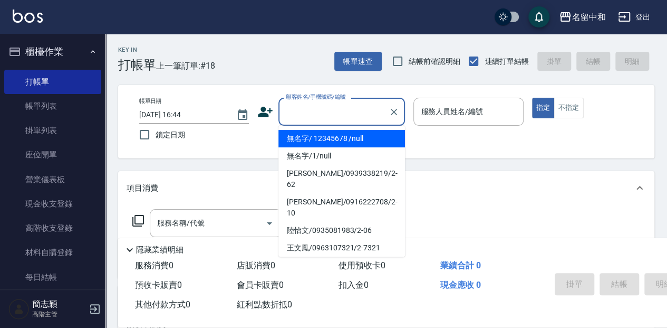
click at [318, 137] on li "無名字/ 12345678 /null" at bounding box center [342, 138] width 127 height 17
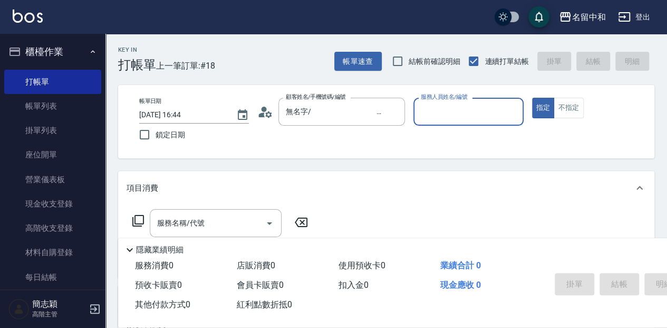
type input "無名字/ 12345678 /null"
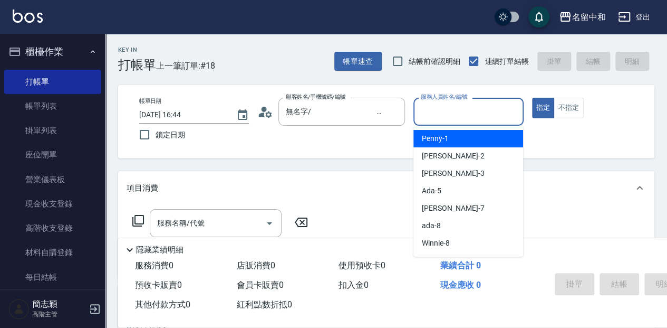
click at [465, 116] on input "服務人員姓名/編號" at bounding box center [468, 111] width 100 height 18
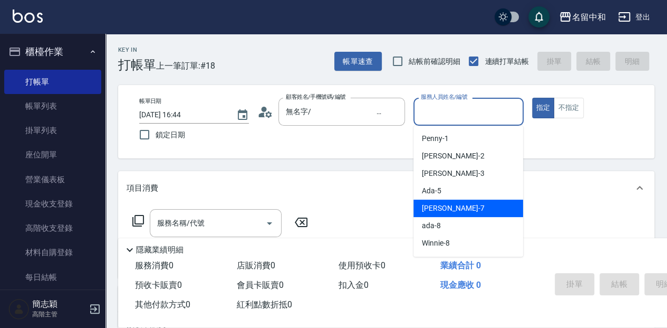
click at [452, 210] on span "[PERSON_NAME] -7" at bounding box center [453, 208] width 62 height 11
type input "[PERSON_NAME]-7"
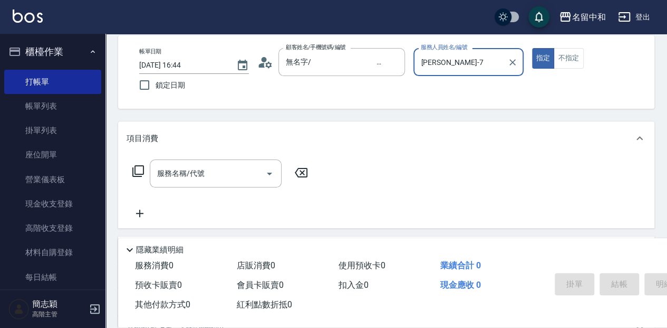
scroll to position [70, 0]
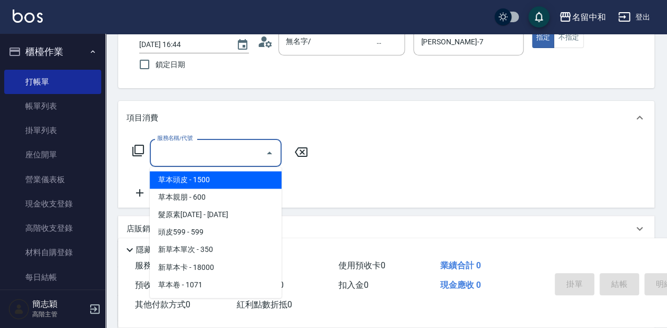
click at [205, 156] on input "服務名稱/代號" at bounding box center [208, 152] width 107 height 18
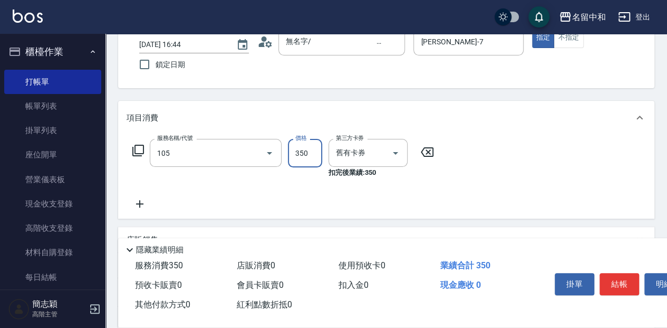
type input "新草本單次(105)"
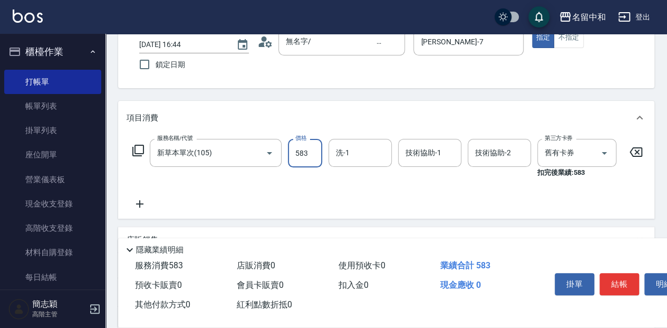
type input "583"
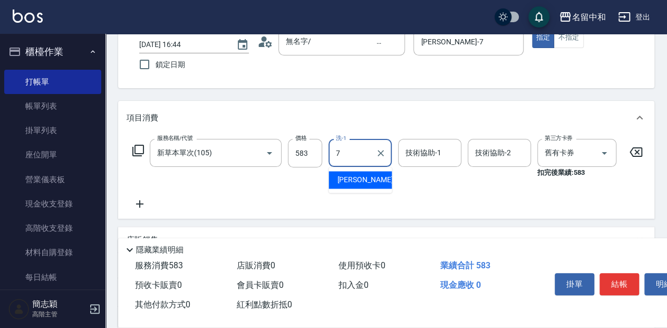
type input "[PERSON_NAME]-7"
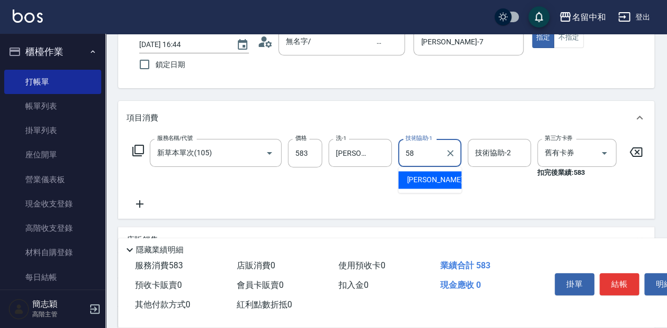
type input "[PERSON_NAME]-58"
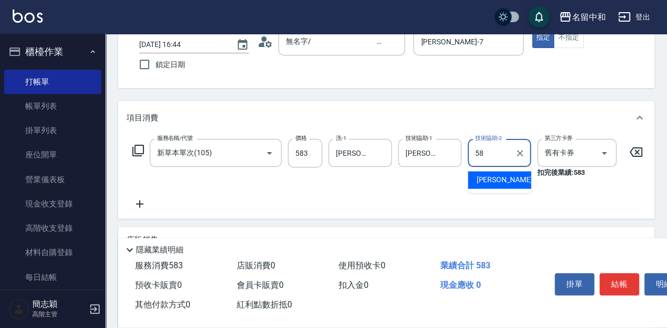
type input "[PERSON_NAME]-58"
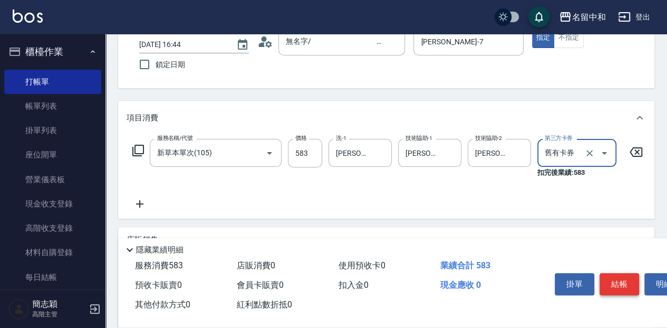
click at [620, 286] on button "結帳" at bounding box center [620, 284] width 40 height 22
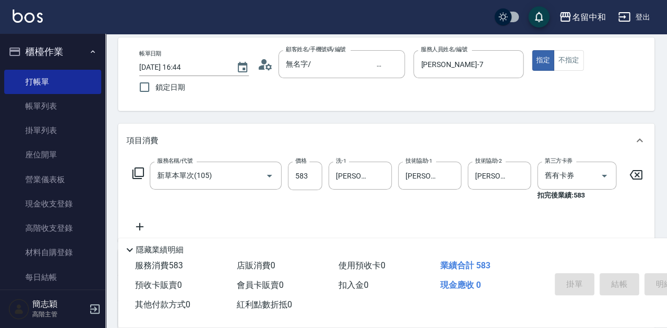
scroll to position [35, 0]
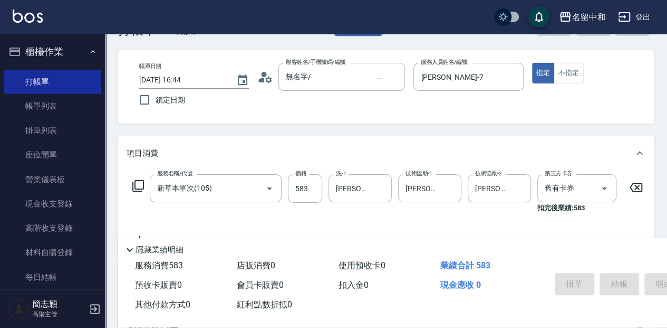
type input "[DATE] 17:08"
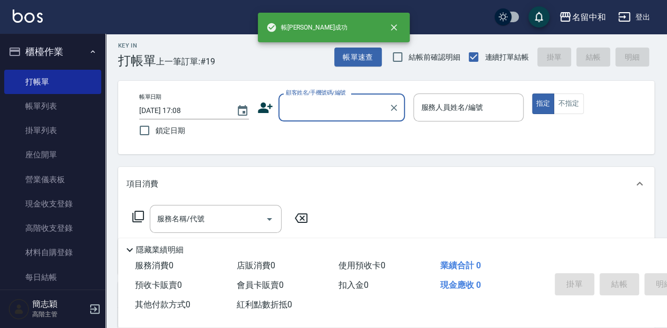
scroll to position [0, 0]
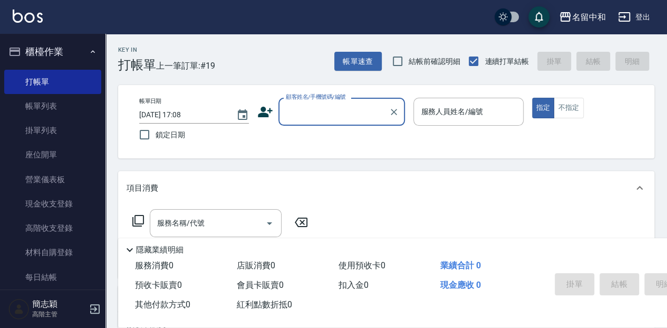
click at [300, 110] on input "顧客姓名/手機號碼/編號" at bounding box center [333, 111] width 101 height 18
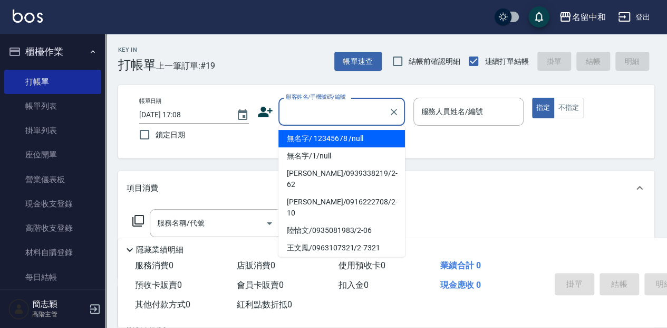
drag, startPoint x: 298, startPoint y: 138, endPoint x: 473, endPoint y: 120, distance: 176.1
click at [300, 137] on li "無名字/ 12345678 /null" at bounding box center [342, 138] width 127 height 17
type input "無名字/ 12345678 /null"
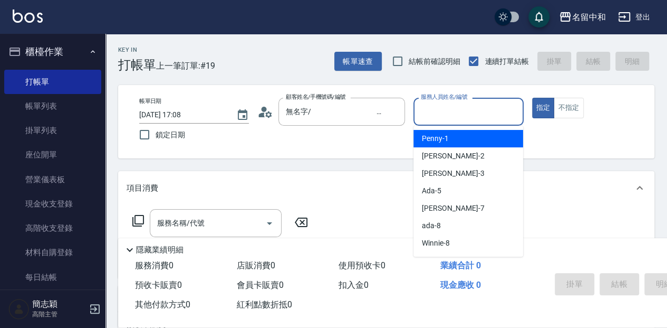
click at [458, 116] on input "服務人員姓名/編號" at bounding box center [468, 111] width 100 height 18
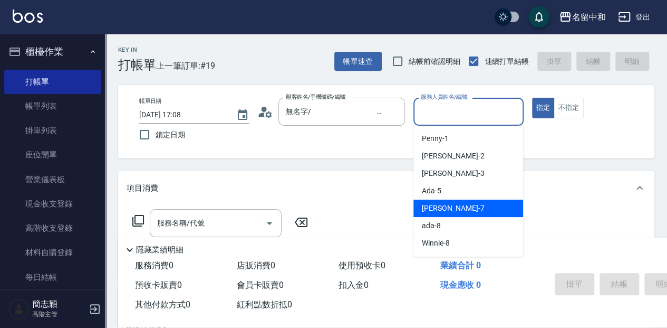
drag, startPoint x: 462, startPoint y: 205, endPoint x: 572, endPoint y: 128, distance: 134.5
click at [463, 205] on div "[PERSON_NAME] -7" at bounding box center [469, 207] width 110 height 17
type input "[PERSON_NAME]-7"
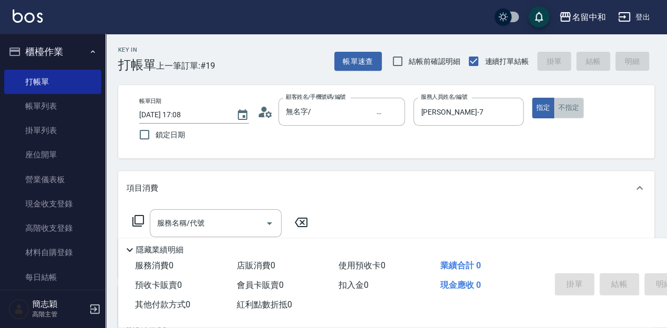
drag, startPoint x: 577, startPoint y: 111, endPoint x: 394, endPoint y: 214, distance: 209.8
click at [577, 112] on button "不指定" at bounding box center [569, 108] width 30 height 21
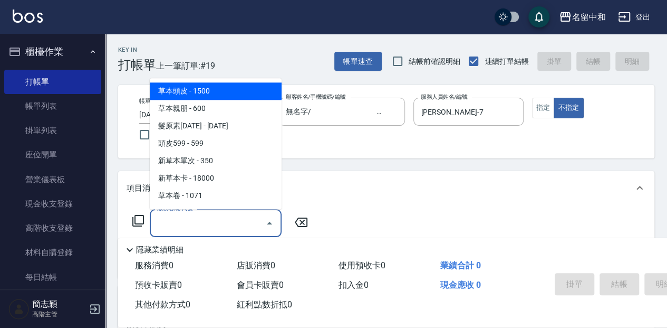
click at [200, 226] on input "服務名稱/代號" at bounding box center [208, 223] width 107 height 18
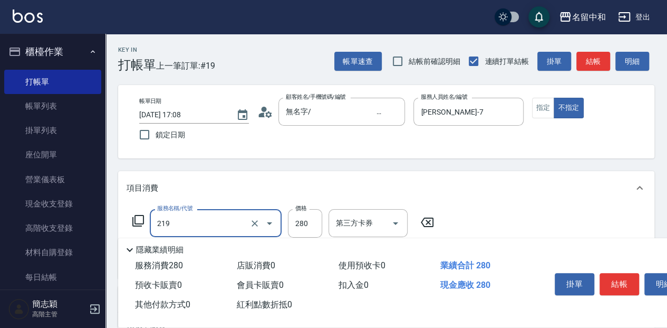
type input "洗髮280(219)"
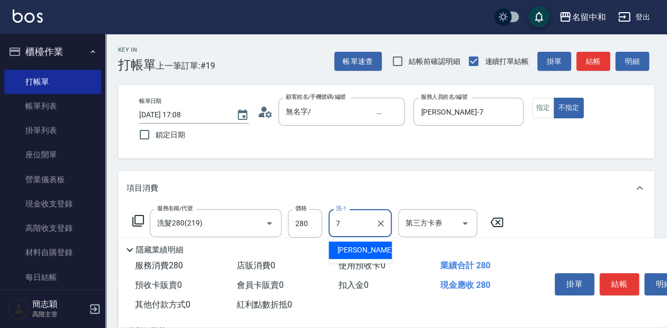
type input "[PERSON_NAME]-7"
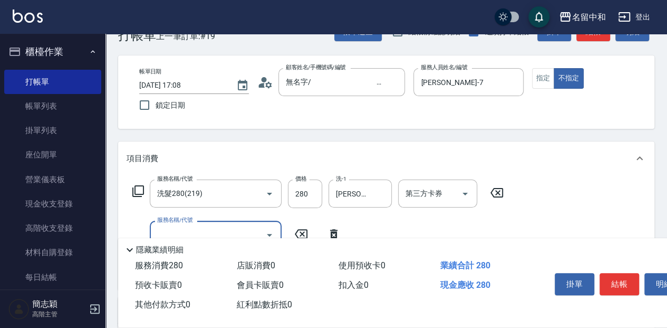
scroll to position [70, 0]
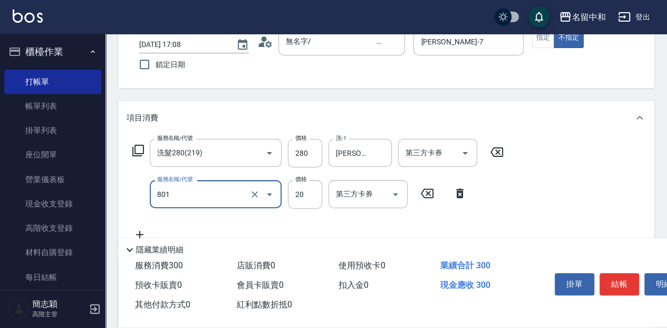
type input "潤絲20(801)"
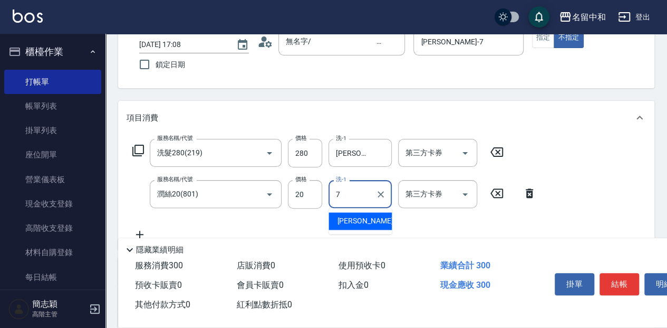
type input "[PERSON_NAME]-7"
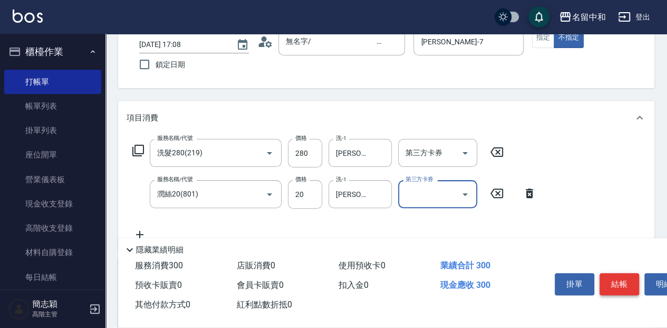
click at [609, 273] on button "結帳" at bounding box center [620, 284] width 40 height 22
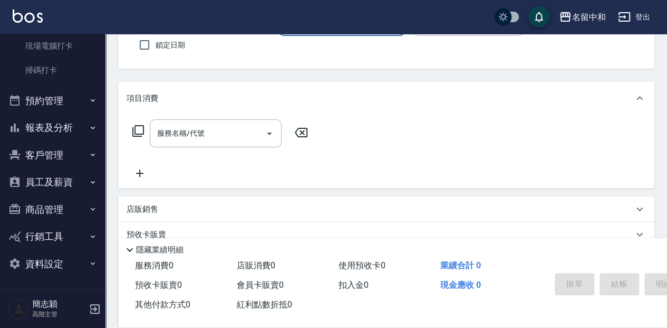
scroll to position [106, 0]
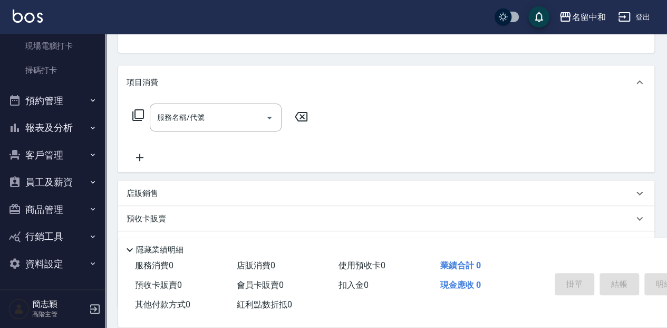
click at [55, 129] on button "報表及分析" at bounding box center [52, 127] width 97 height 27
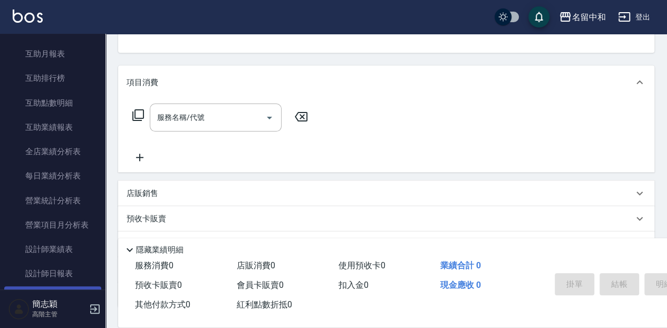
scroll to position [561, 0]
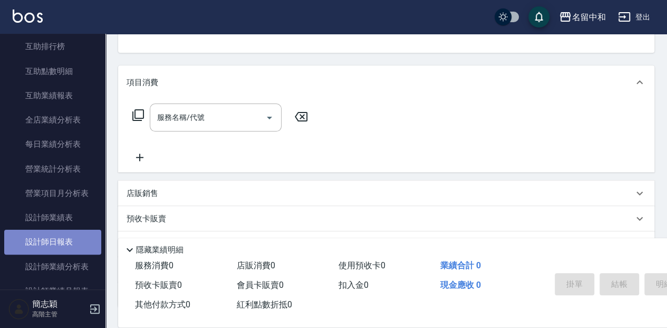
click at [59, 244] on link "設計師日報表" at bounding box center [52, 241] width 97 height 24
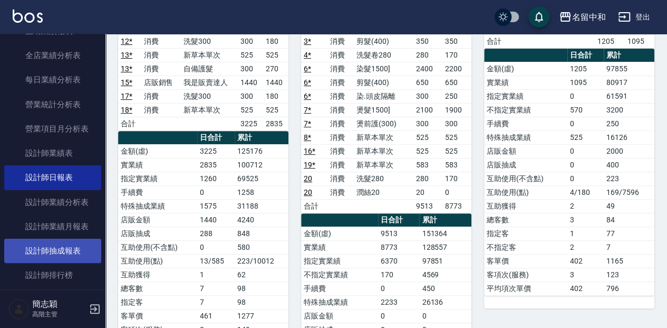
scroll to position [631, 0]
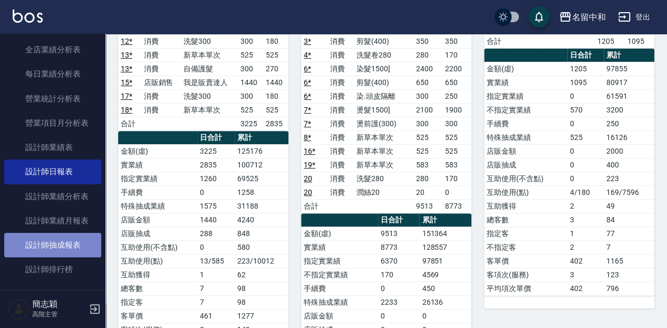
click at [77, 246] on link "設計師抽成報表" at bounding box center [52, 245] width 97 height 24
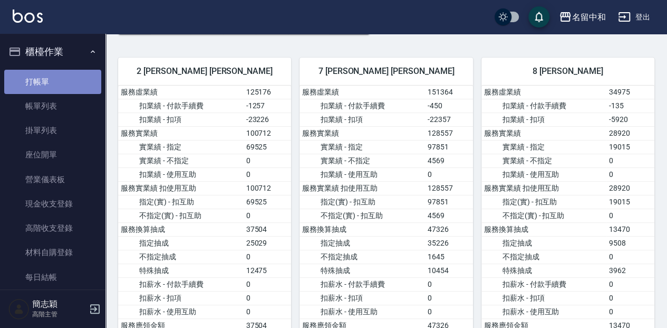
click at [63, 82] on link "打帳單" at bounding box center [52, 82] width 97 height 24
